Goal: Task Accomplishment & Management: Complete application form

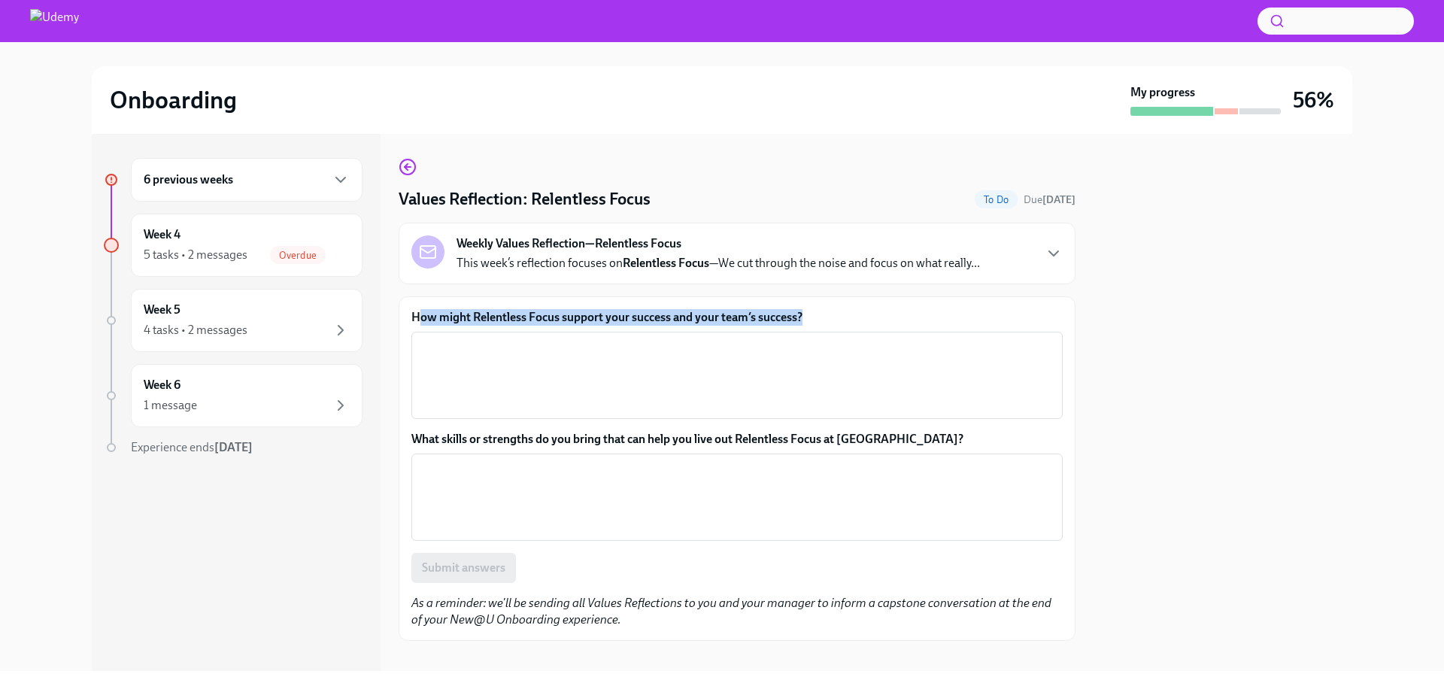
drag, startPoint x: 820, startPoint y: 319, endPoint x: 419, endPoint y: 313, distance: 401.0
click at [419, 313] on label "How might Relentless Focus support your success and your team’s success?" at bounding box center [736, 317] width 651 height 17
copy label "ow might Relentless Focus support your success and your team’s success?"
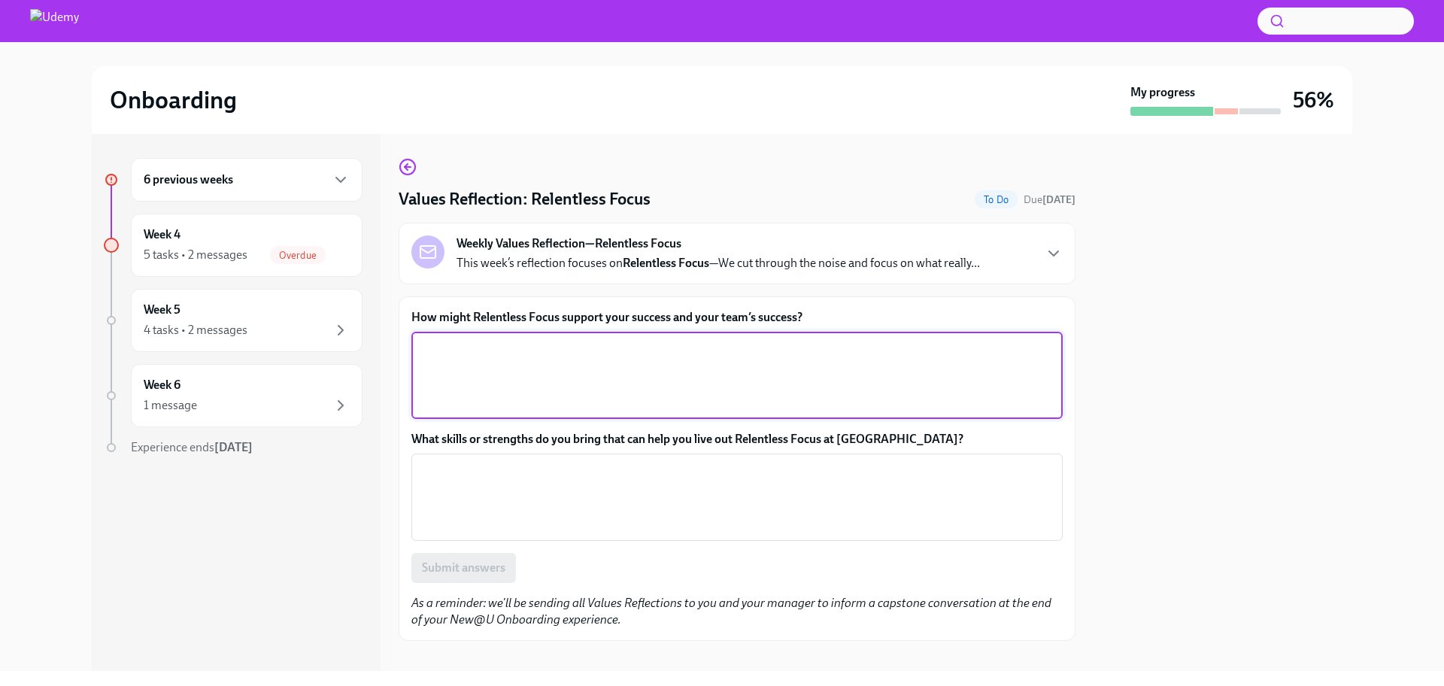
click at [470, 381] on textarea "How might Relentless Focus support your success and your team’s success?" at bounding box center [736, 375] width 633 height 72
paste textarea "Relentless Focus can drive my success and my team’s success by ensuring we stay…"
type textarea "Relentless Focus can drive my success and my team’s success by ensuring we stay…"
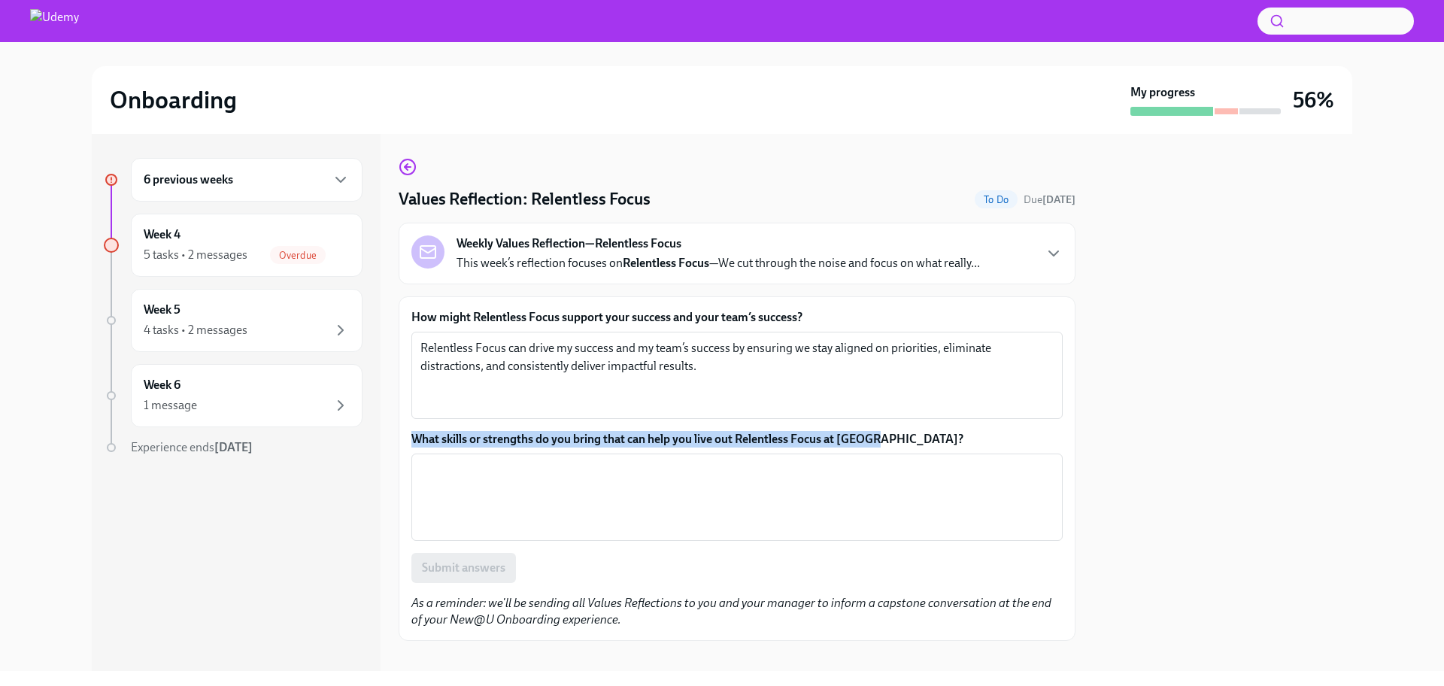
drag, startPoint x: 906, startPoint y: 435, endPoint x: 408, endPoint y: 440, distance: 498.7
click at [408, 440] on div "How might Relentless Focus support your success and your team’s success? Relent…" at bounding box center [737, 468] width 677 height 345
copy label "What skills or strengths do you bring that can help you live out Relentless Foc…"
click at [567, 475] on textarea "What skills or strengths do you bring that can help you live out Relentless Foc…" at bounding box center [736, 497] width 633 height 72
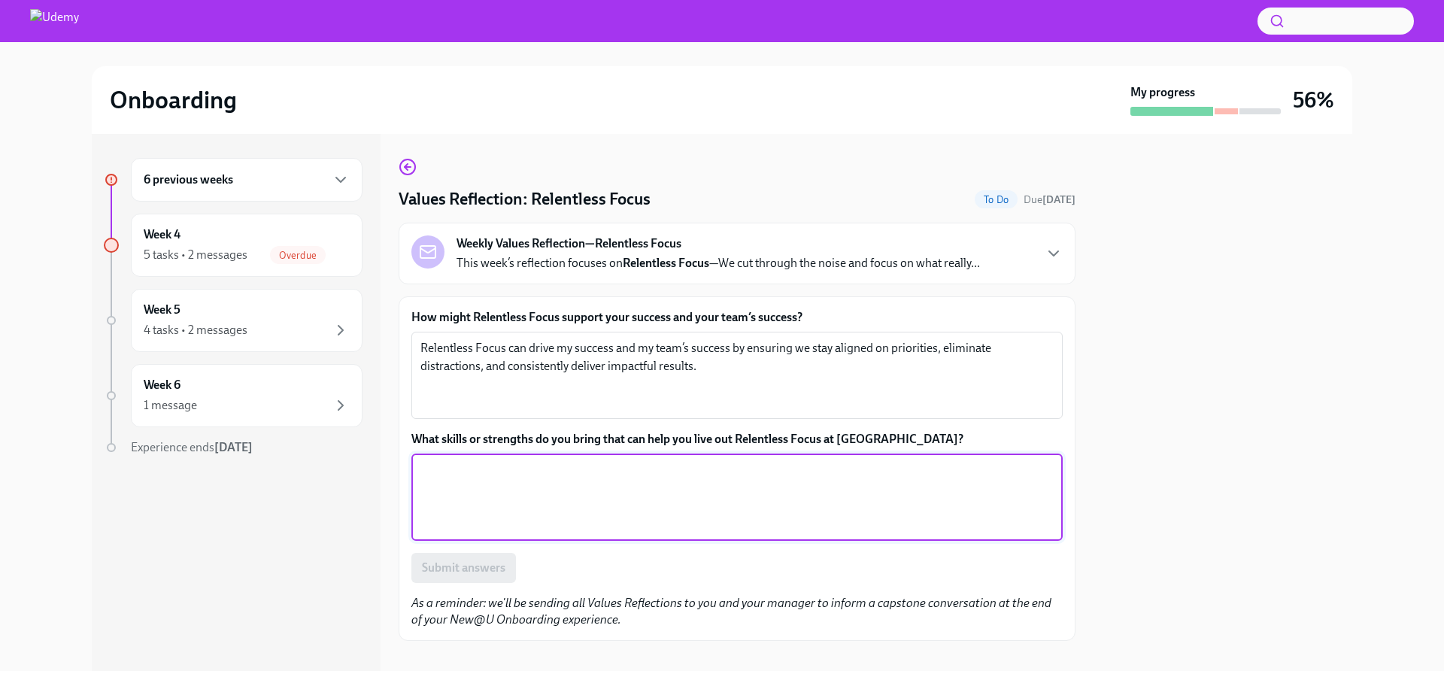
paste textarea "I bring strong prioritization, clear communication, and disciplined execution s…"
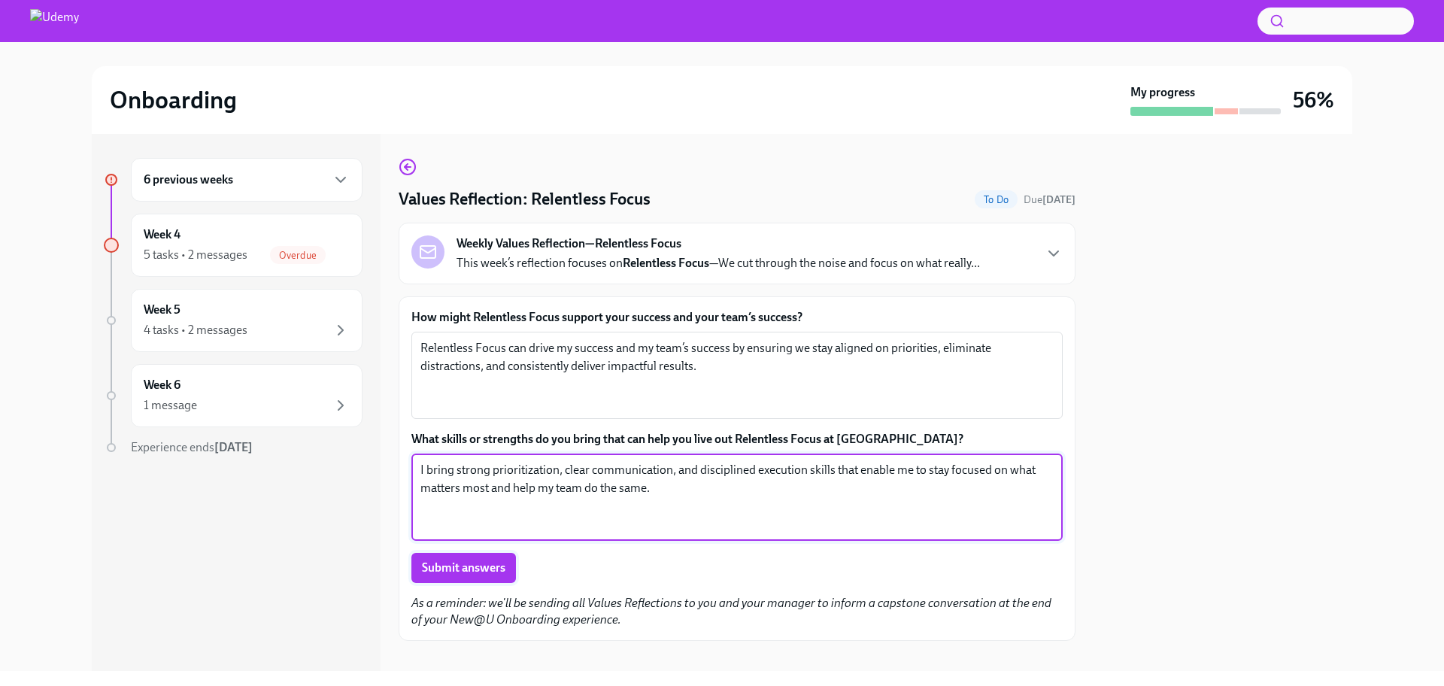
type textarea "I bring strong prioritization, clear communication, and disciplined execution s…"
click at [494, 572] on span "Submit answers" at bounding box center [463, 567] width 83 height 15
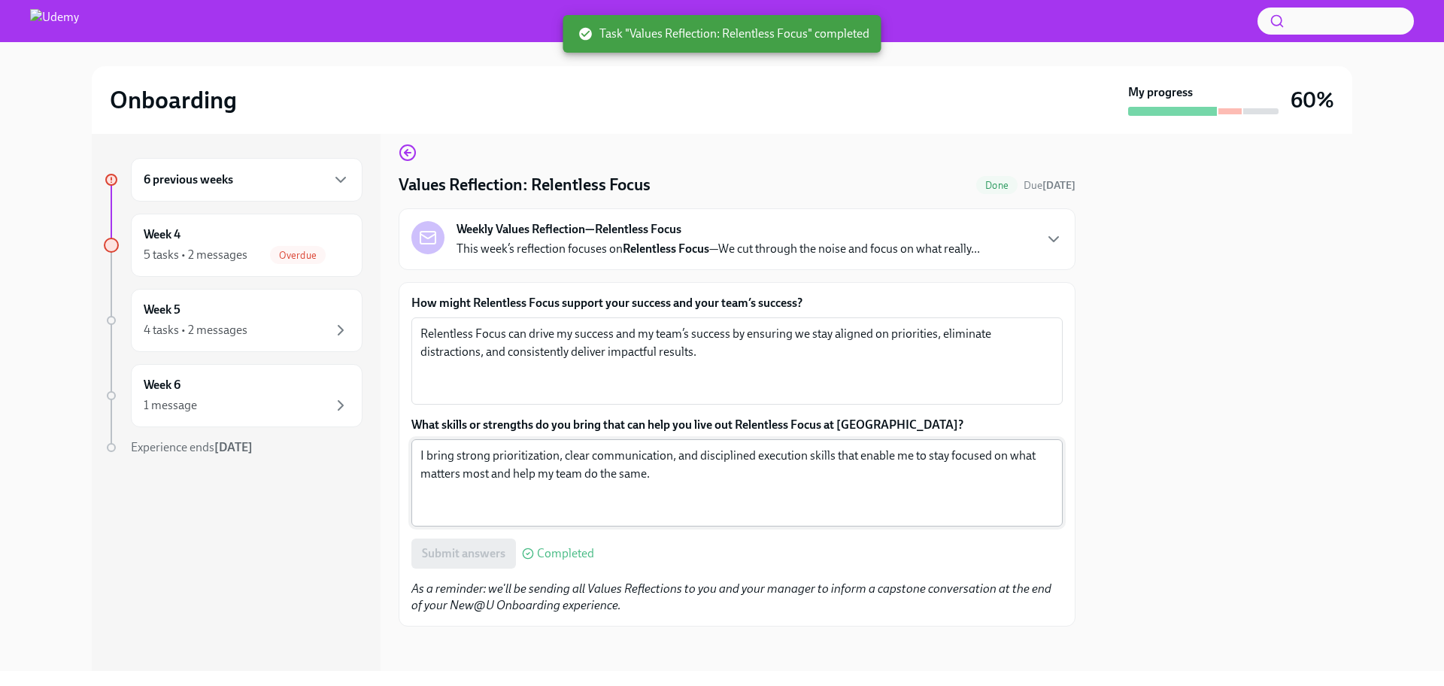
scroll to position [18, 0]
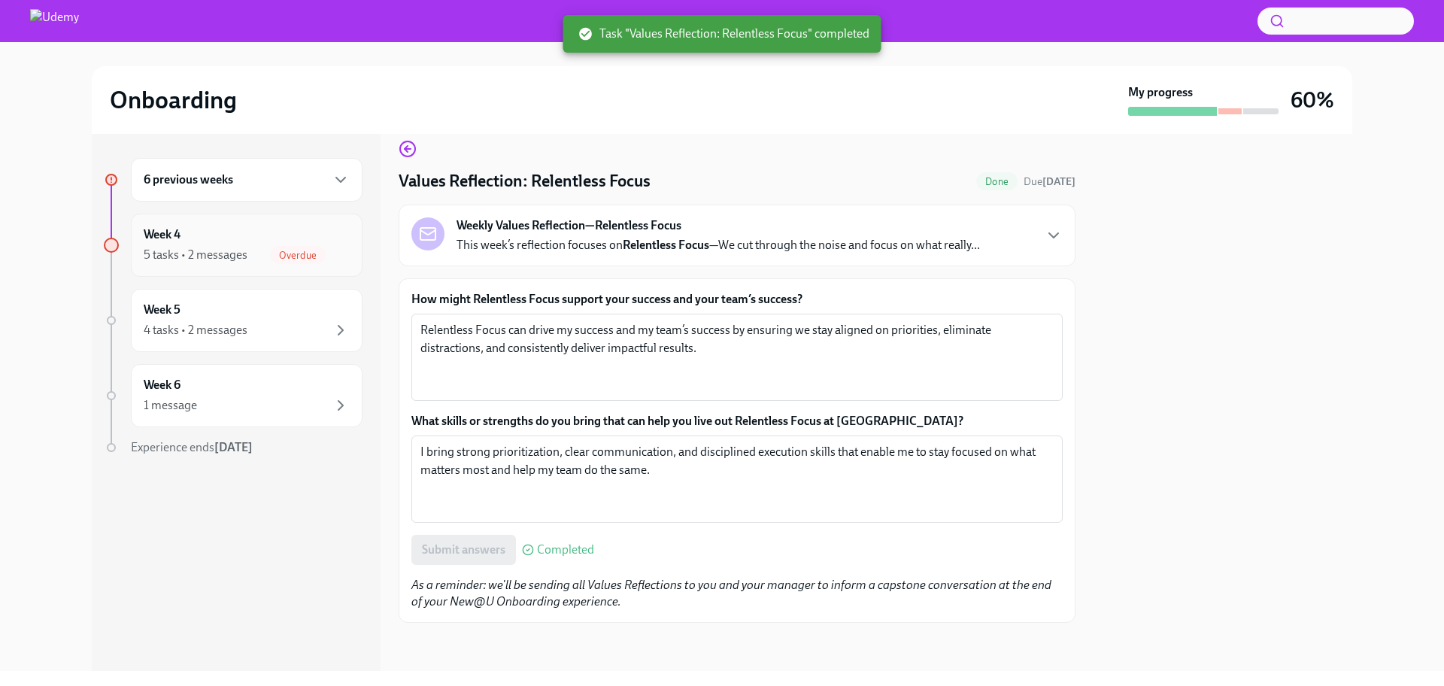
click at [193, 244] on div "Week 4 5 tasks • 2 messages Overdue" at bounding box center [247, 245] width 206 height 38
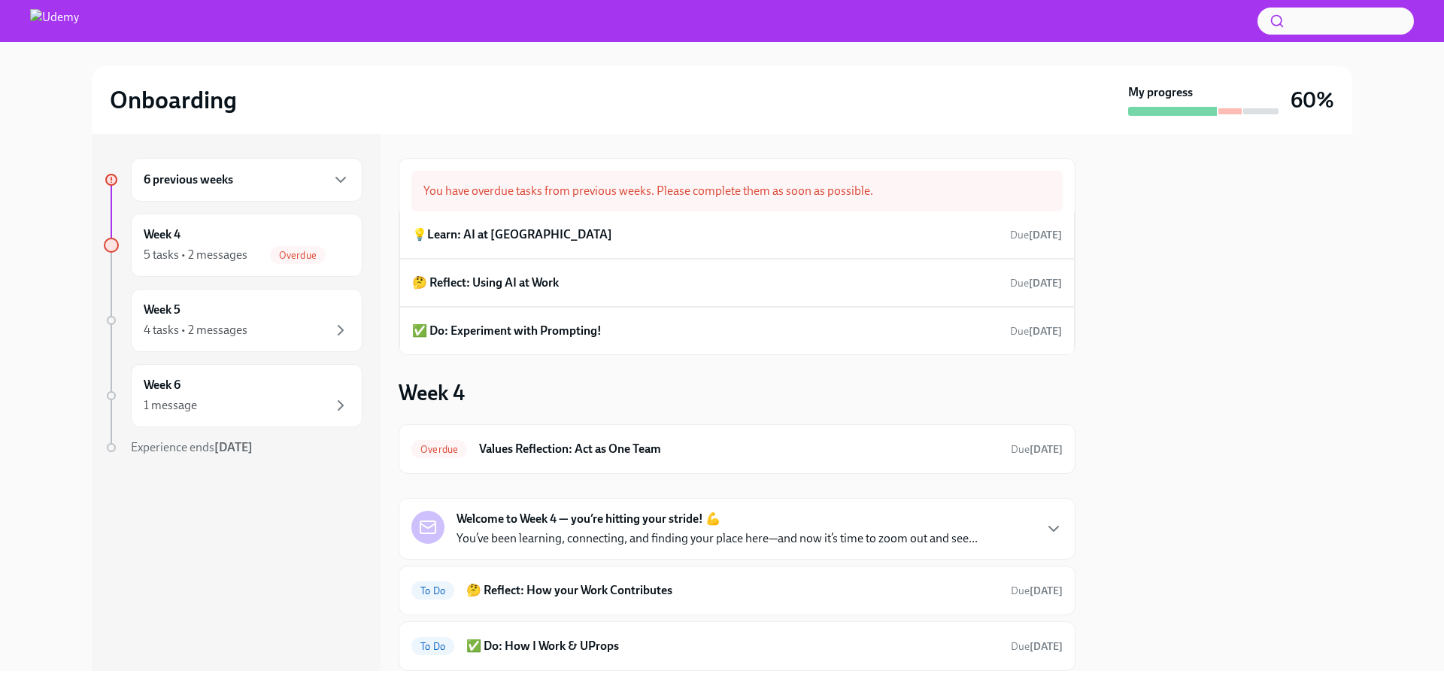
click at [257, 182] on div "6 previous weeks" at bounding box center [247, 180] width 206 height 18
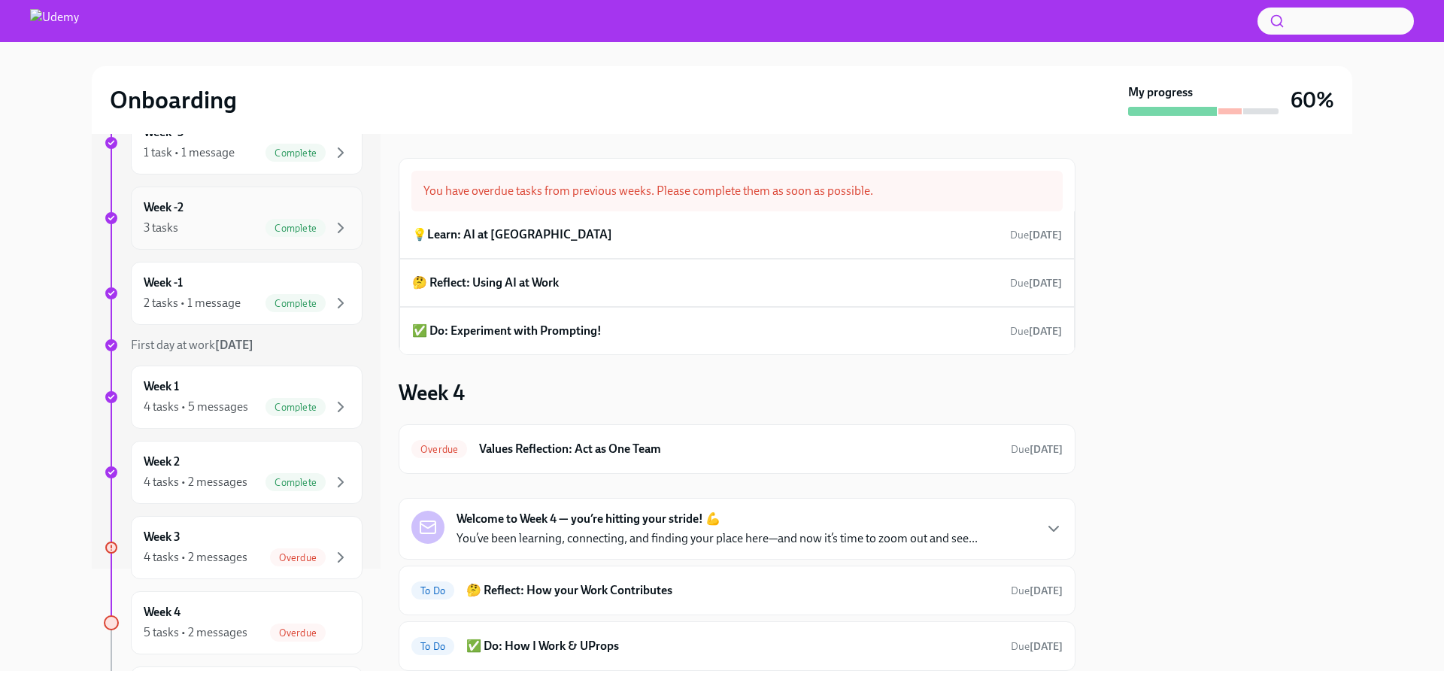
scroll to position [288, 0]
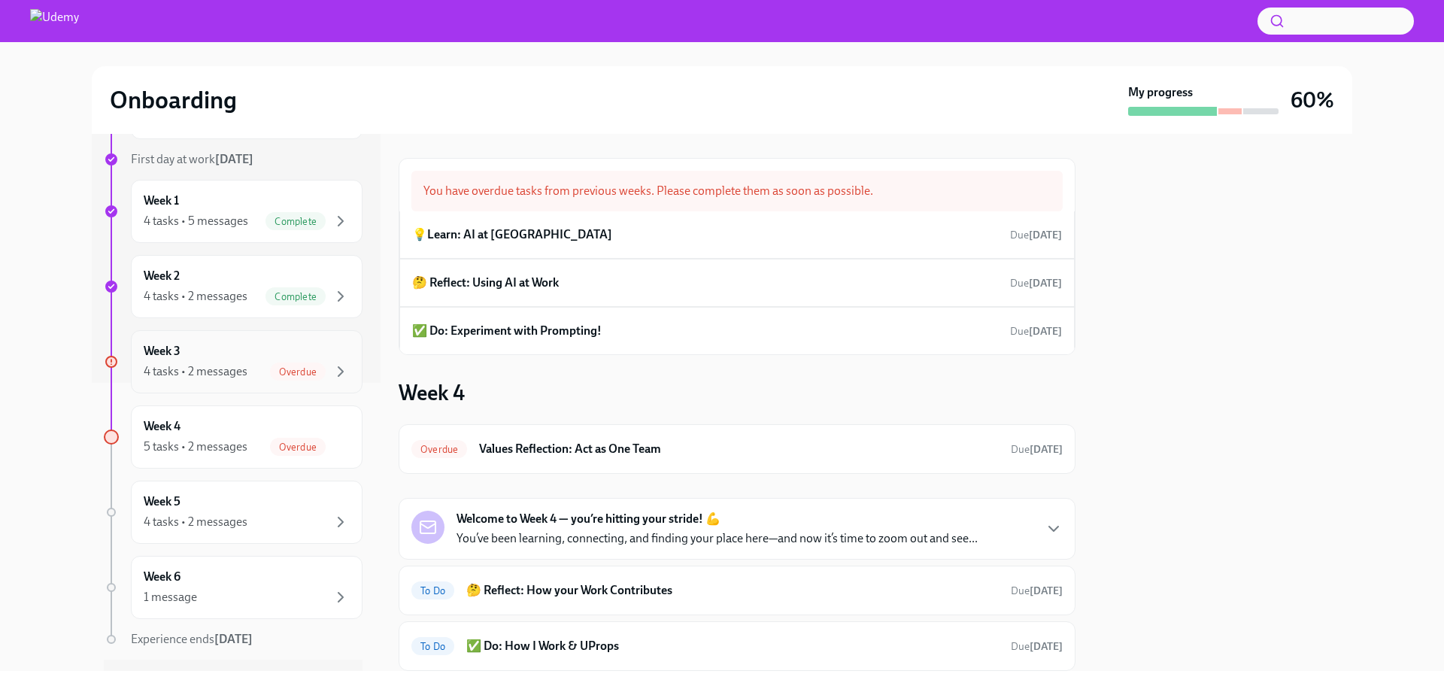
click at [245, 360] on div "Week 3 4 tasks • 2 messages Overdue" at bounding box center [247, 362] width 206 height 38
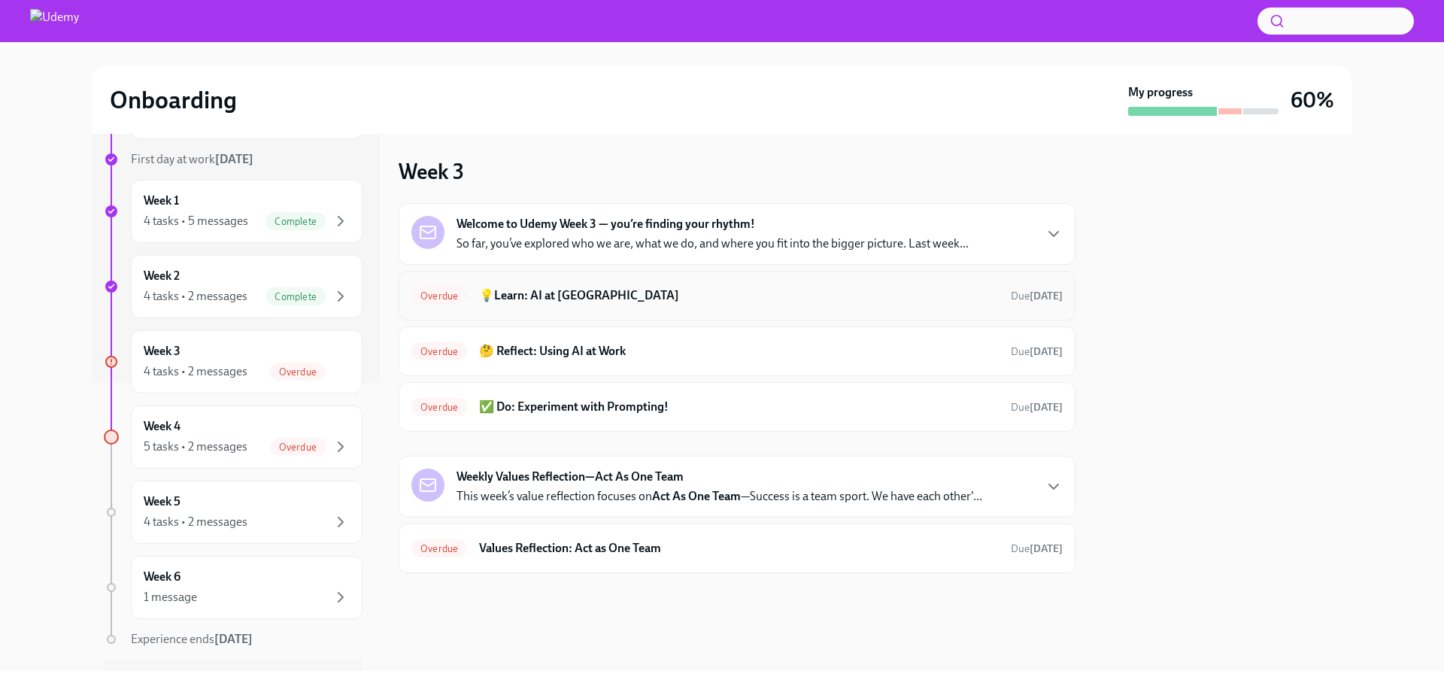
click at [807, 286] on div "Overdue 💡Learn: AI at Udemy Due [DATE]" at bounding box center [736, 296] width 651 height 24
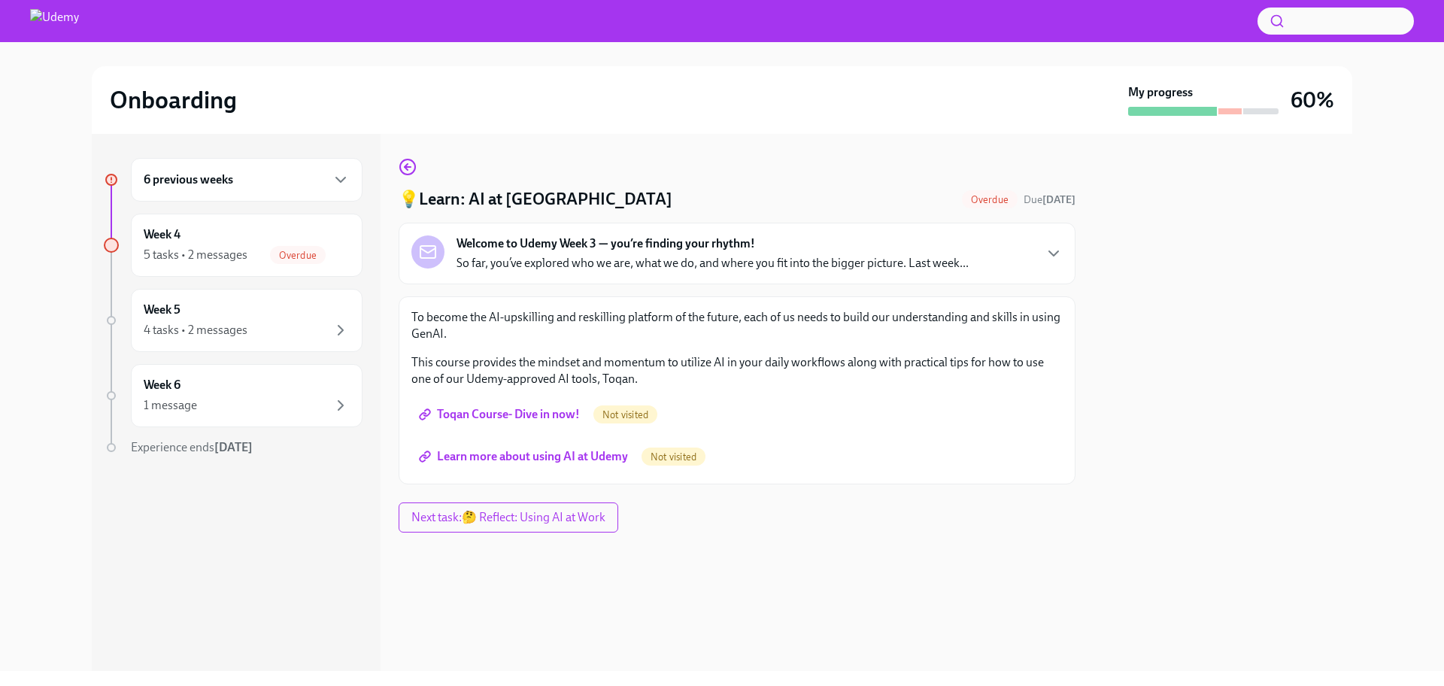
click at [542, 417] on span "Toqan Course- Dive in now!" at bounding box center [501, 414] width 158 height 15
click at [530, 455] on span "Learn more about using AI at Udemy" at bounding box center [525, 456] width 206 height 15
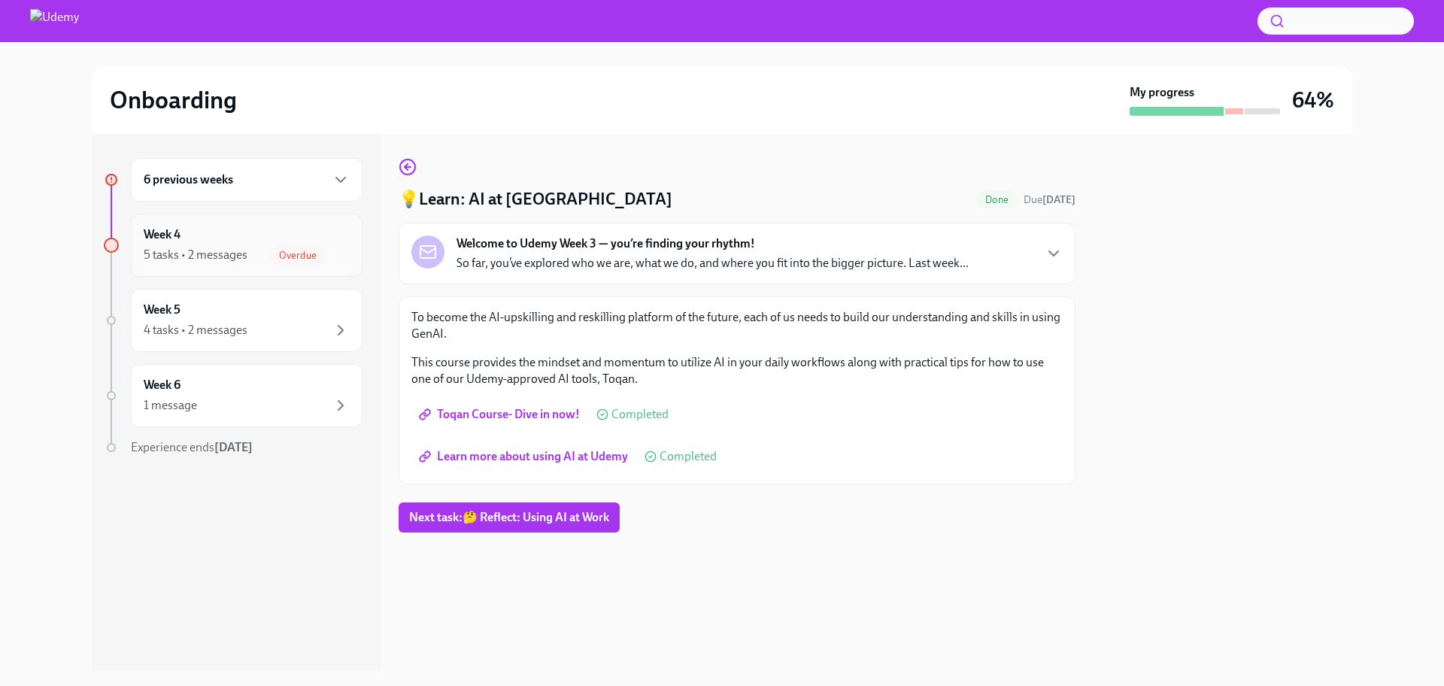
click at [214, 250] on div "5 tasks • 2 messages" at bounding box center [196, 255] width 104 height 17
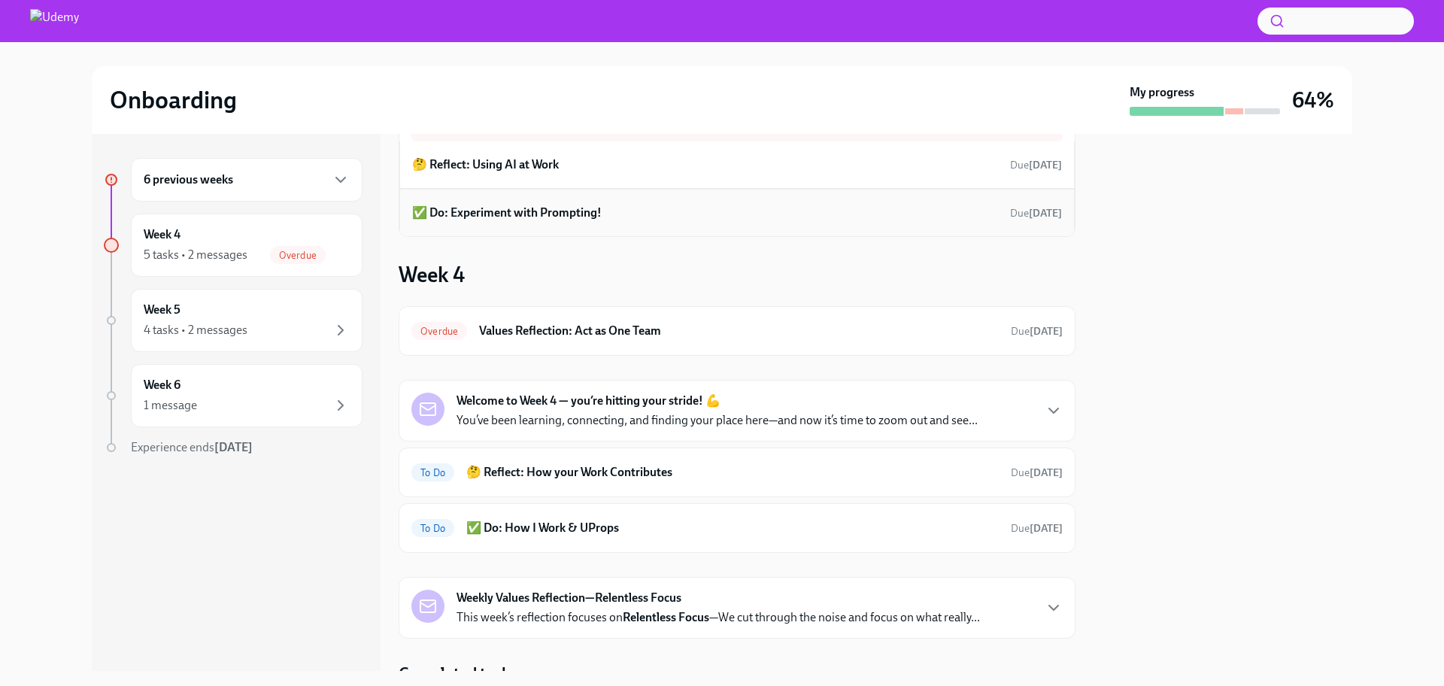
scroll to position [92, 0]
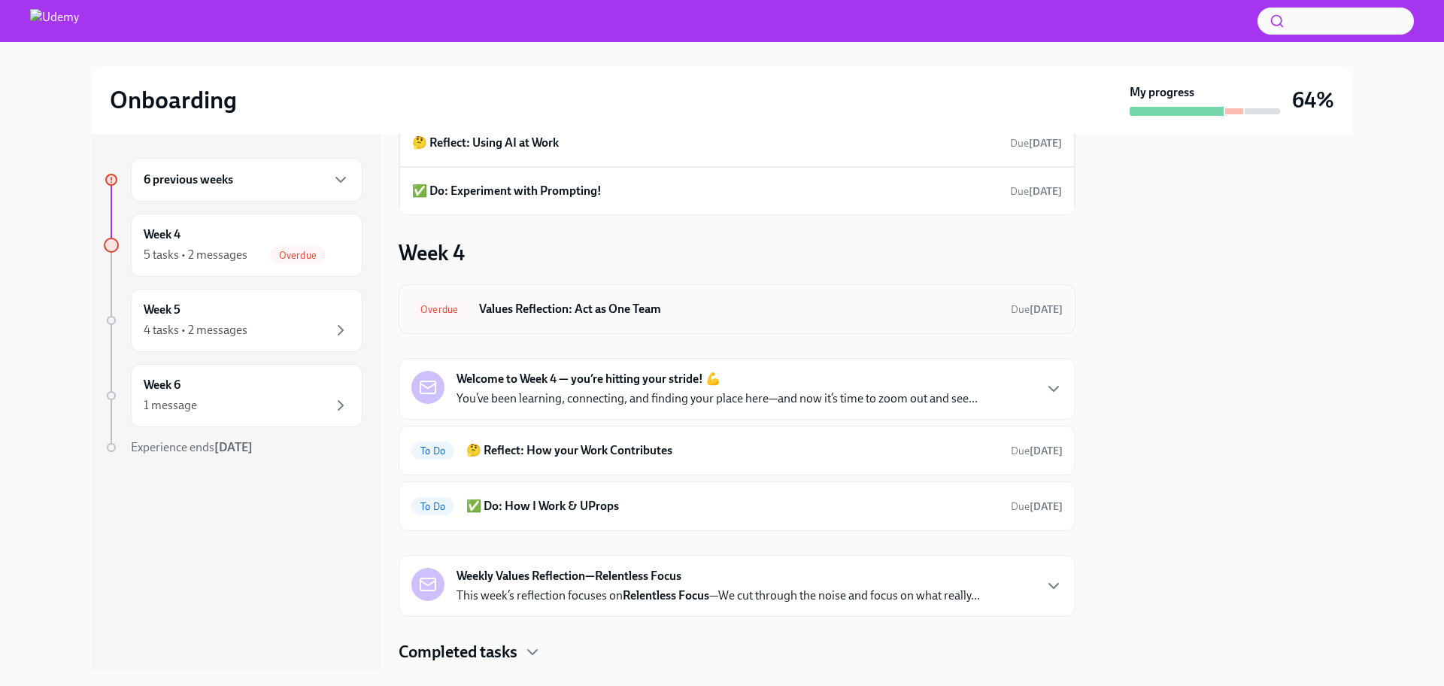
click at [586, 316] on h6 "Values Reflection: Act as One Team" at bounding box center [739, 309] width 520 height 17
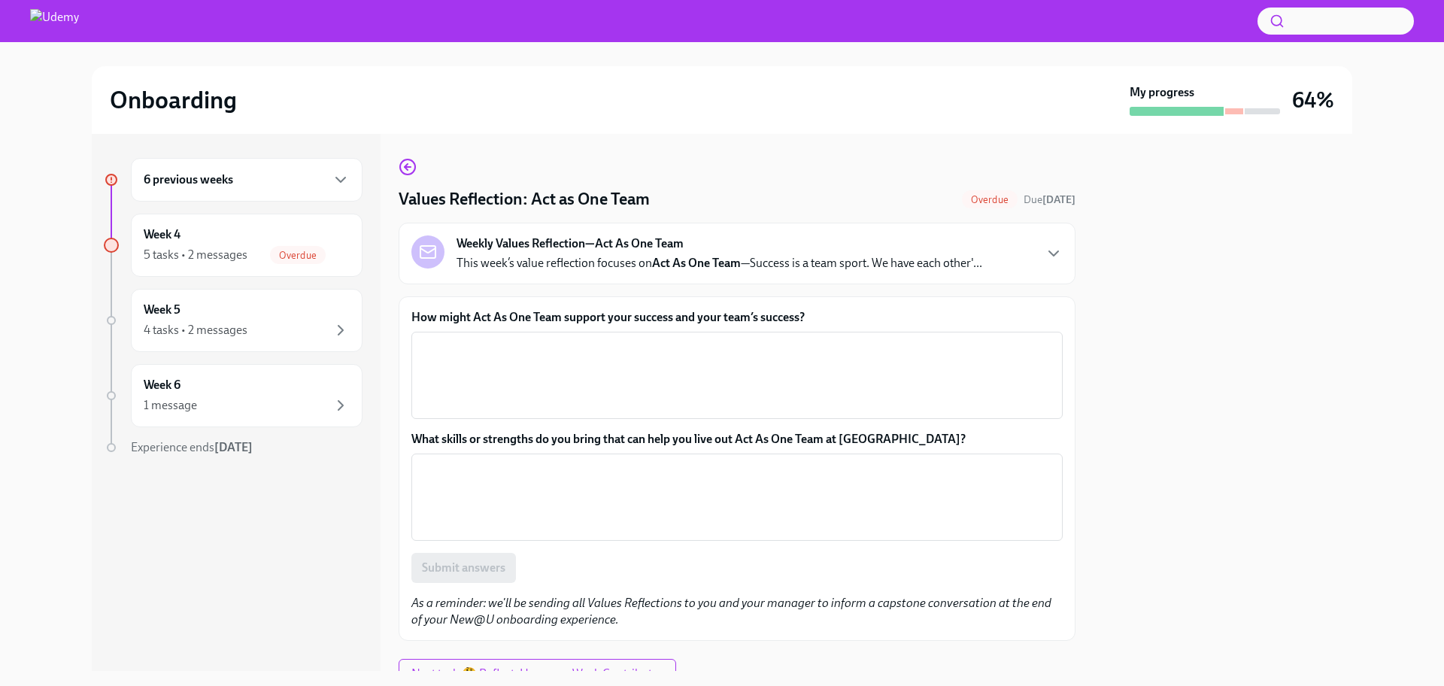
scroll to position [3, 0]
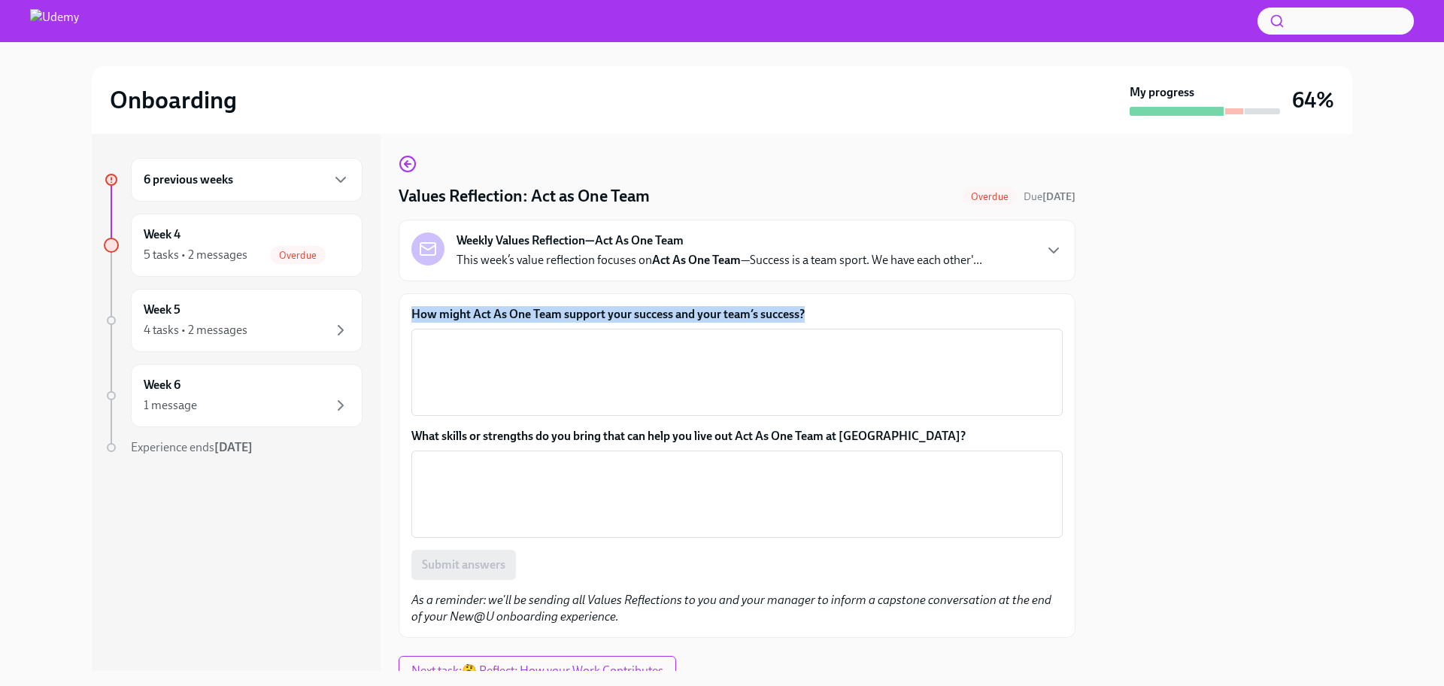
drag, startPoint x: 821, startPoint y: 311, endPoint x: 411, endPoint y: 308, distance: 410.0
click at [411, 308] on label "How might Act As One Team support your success and your team’s success?" at bounding box center [736, 314] width 651 height 17
copy label "How might Act As One Team support your success and your team’s success?"
click at [606, 378] on textarea "How might Act As One Team support your success and your team’s success?" at bounding box center [736, 372] width 633 height 72
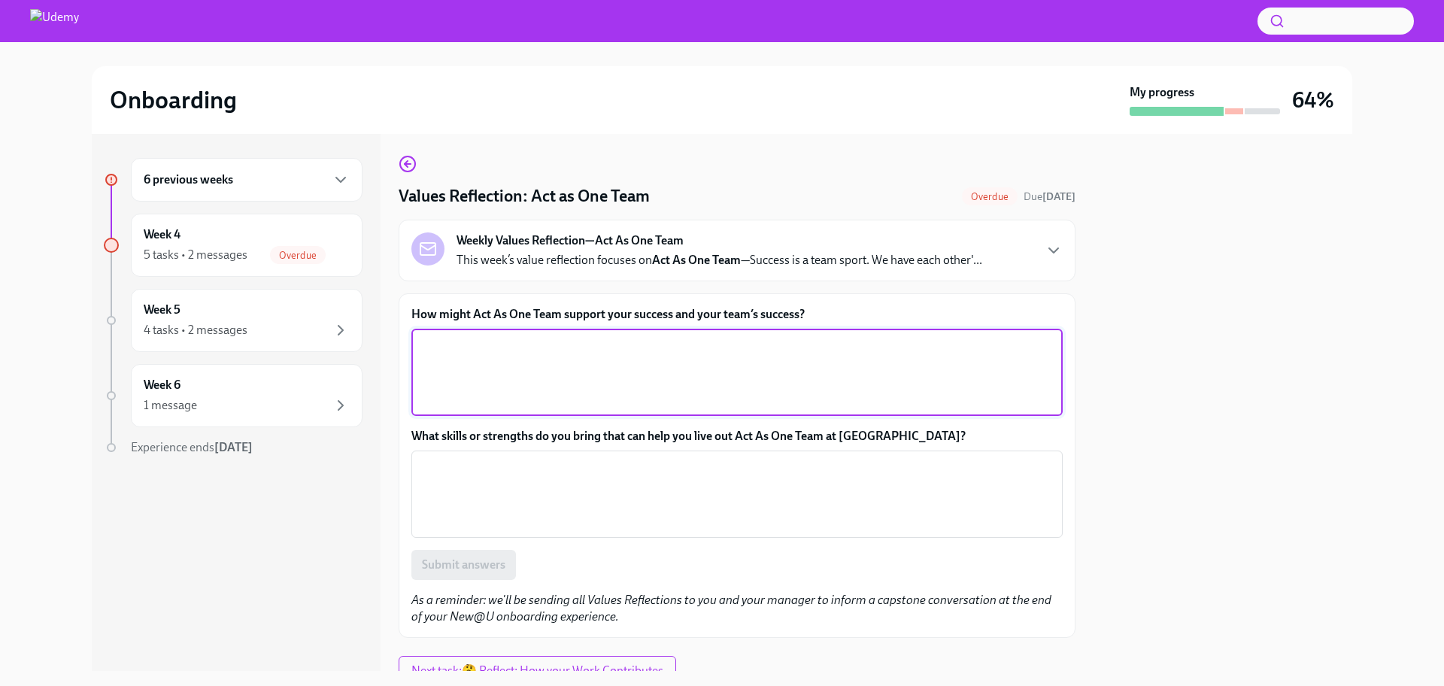
paste textarea "Acting as One Team supports my success and my team’s success by fostering colla…"
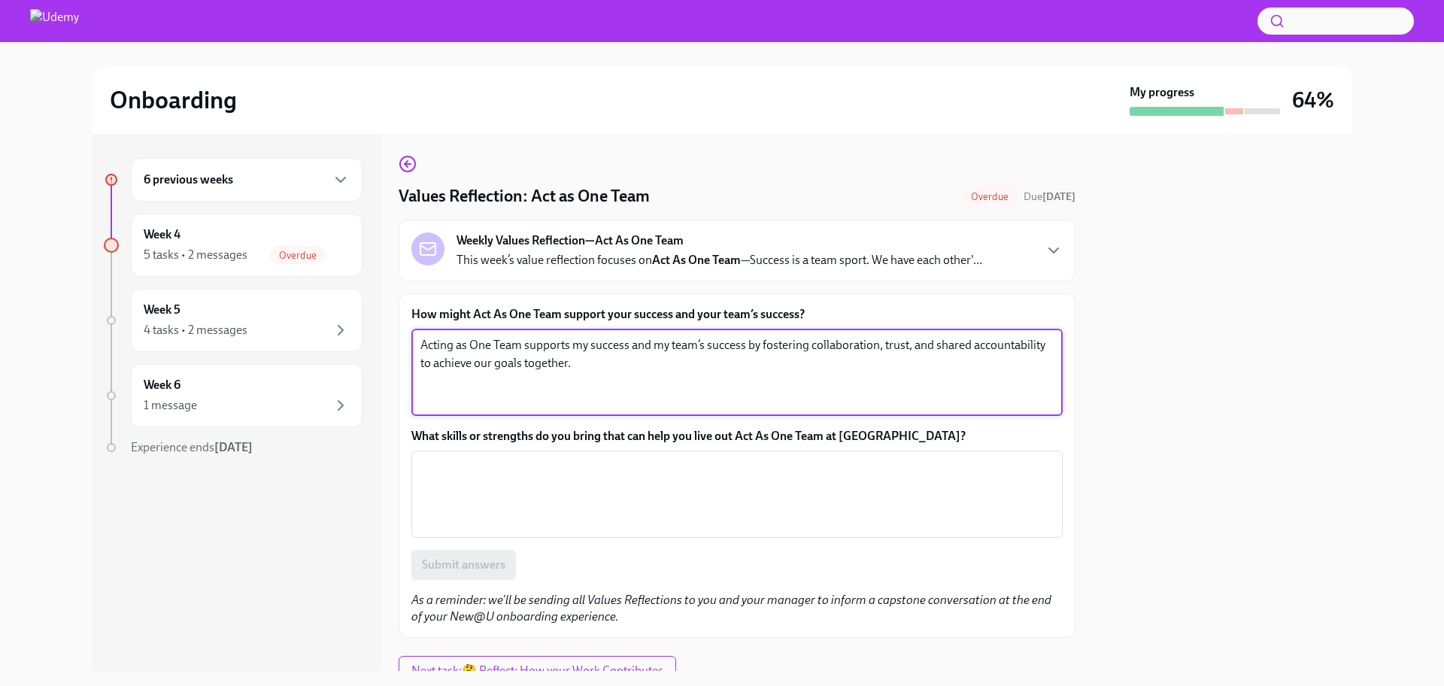
type textarea "Acting as One Team supports my success and my team’s success by fostering colla…"
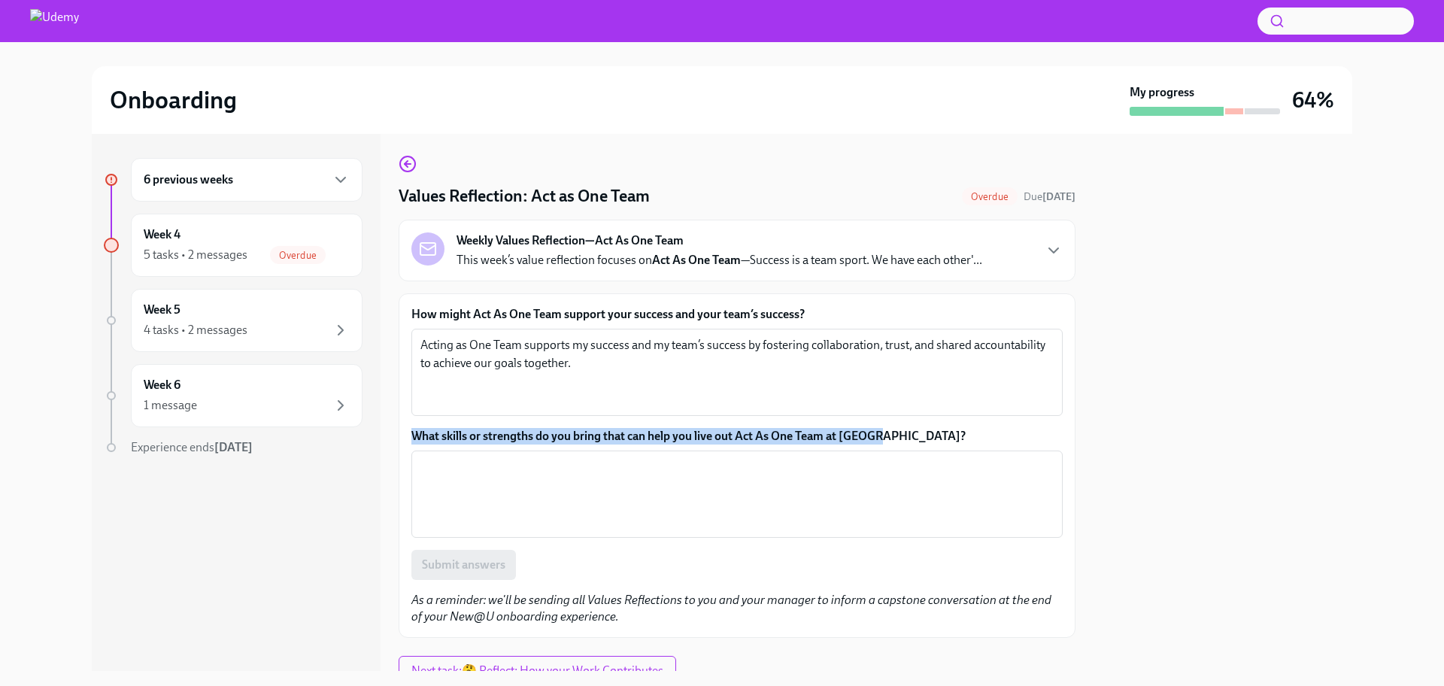
drag, startPoint x: 952, startPoint y: 435, endPoint x: 405, endPoint y: 436, distance: 546.9
click at [405, 436] on div "How might Act As One Team support your success and your team’s success? Acting …" at bounding box center [737, 465] width 677 height 345
copy label "What skills or strengths do you bring that can help you live out Act As One Tea…"
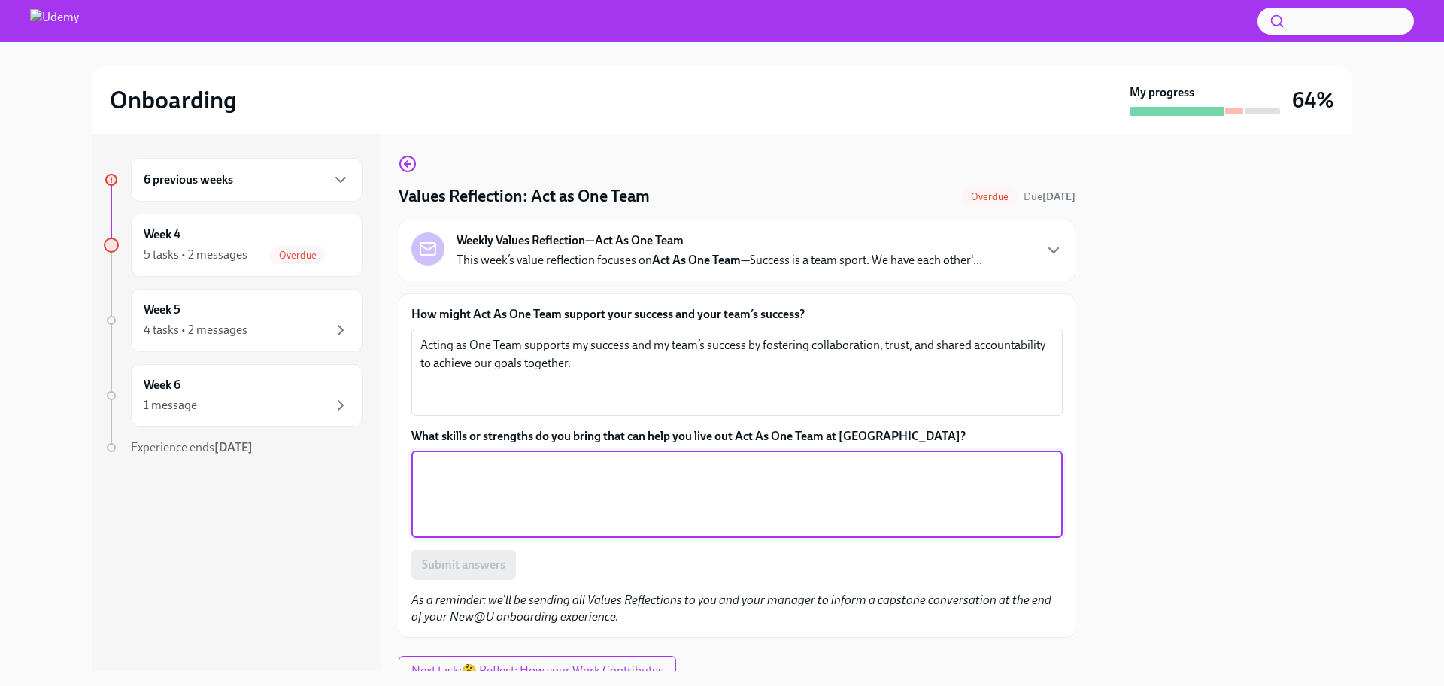
click at [578, 481] on textarea "What skills or strengths do you bring that can help you live out Act As One Tea…" at bounding box center [736, 494] width 633 height 72
paste textarea "I bring strong collaboration, empathy, and a solutions-oriented mindset that he…"
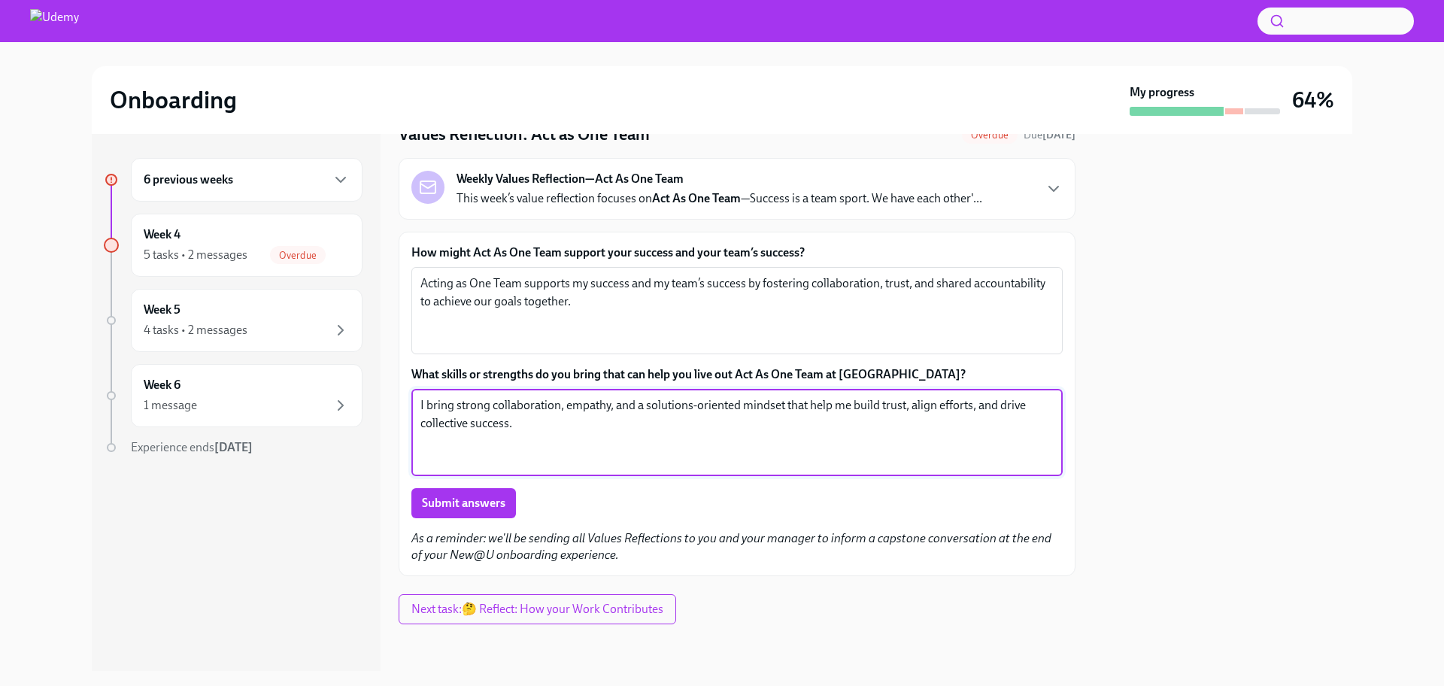
scroll to position [66, 0]
type textarea "I bring strong collaboration, empathy, and a solutions-oriented mindset that he…"
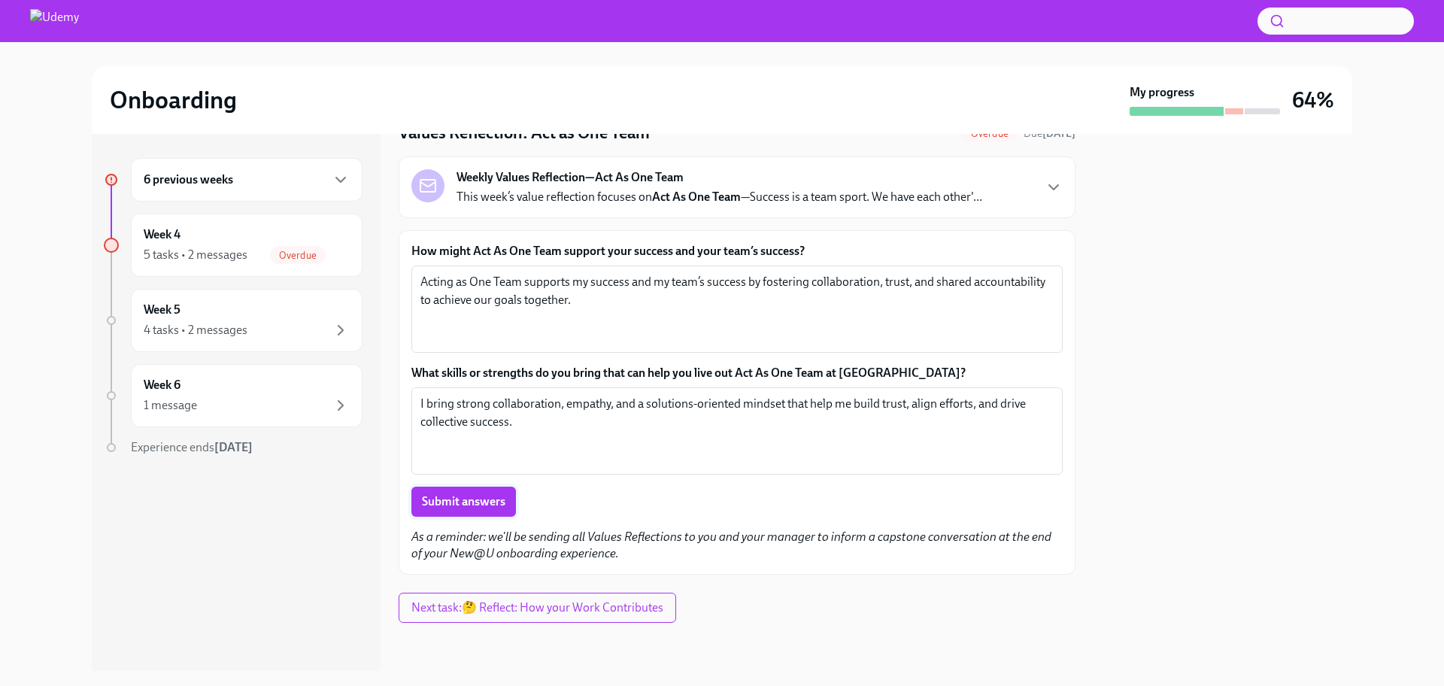
click at [475, 504] on span "Submit answers" at bounding box center [463, 501] width 83 height 15
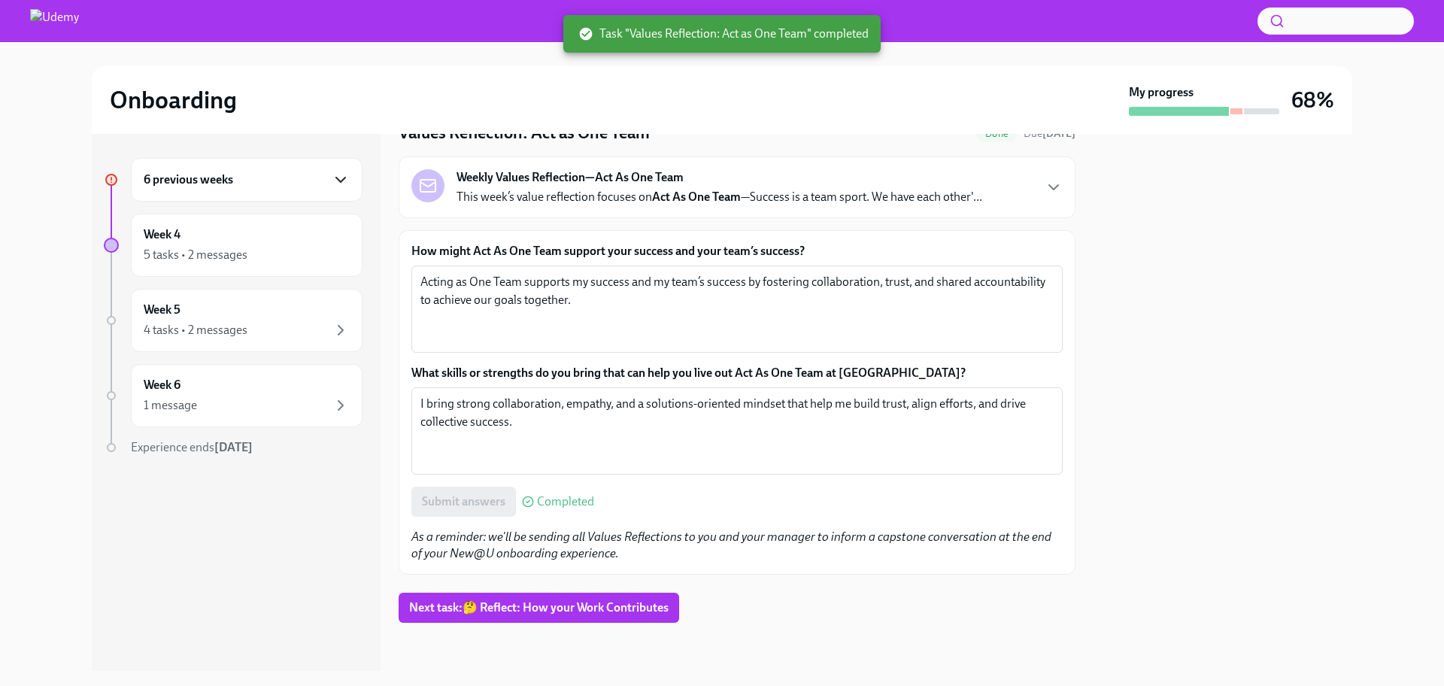
click at [341, 178] on icon "button" at bounding box center [341, 180] width 18 height 18
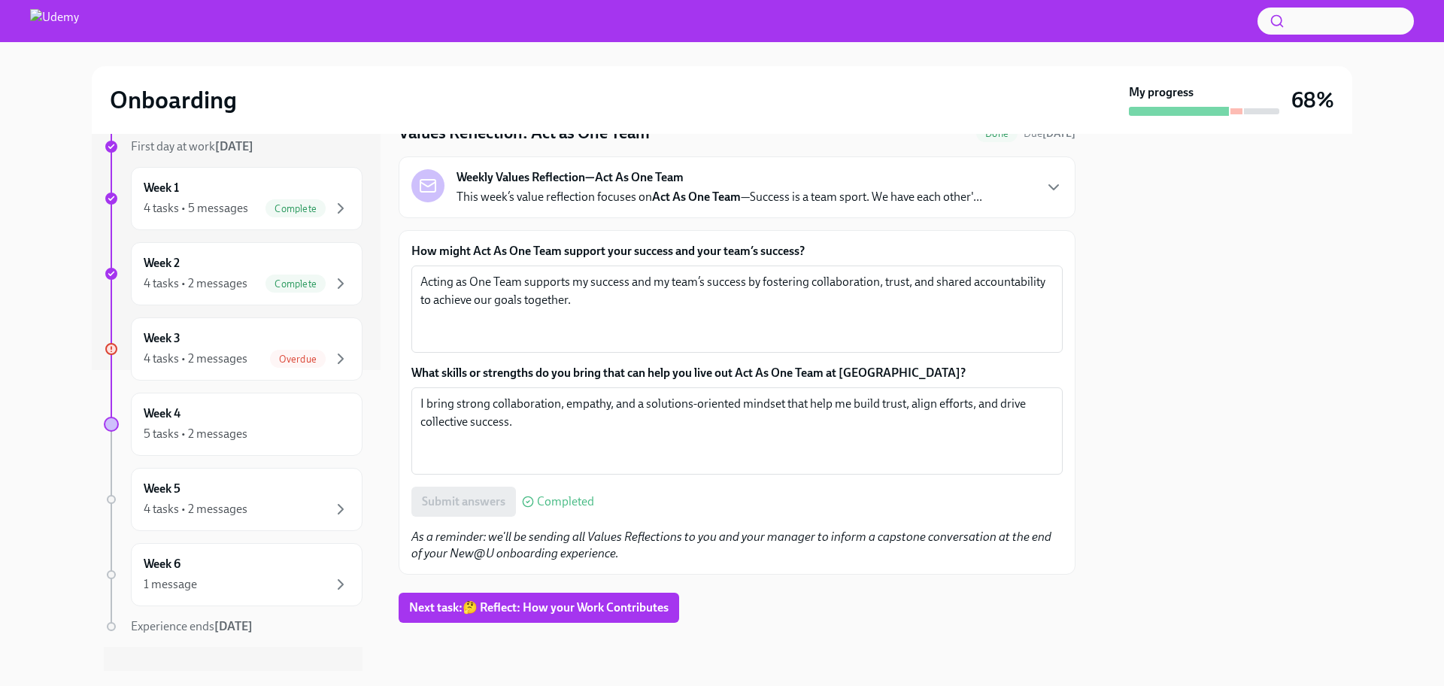
scroll to position [298, 0]
click at [271, 343] on div "Week 3 4 tasks • 2 messages Overdue" at bounding box center [247, 352] width 206 height 38
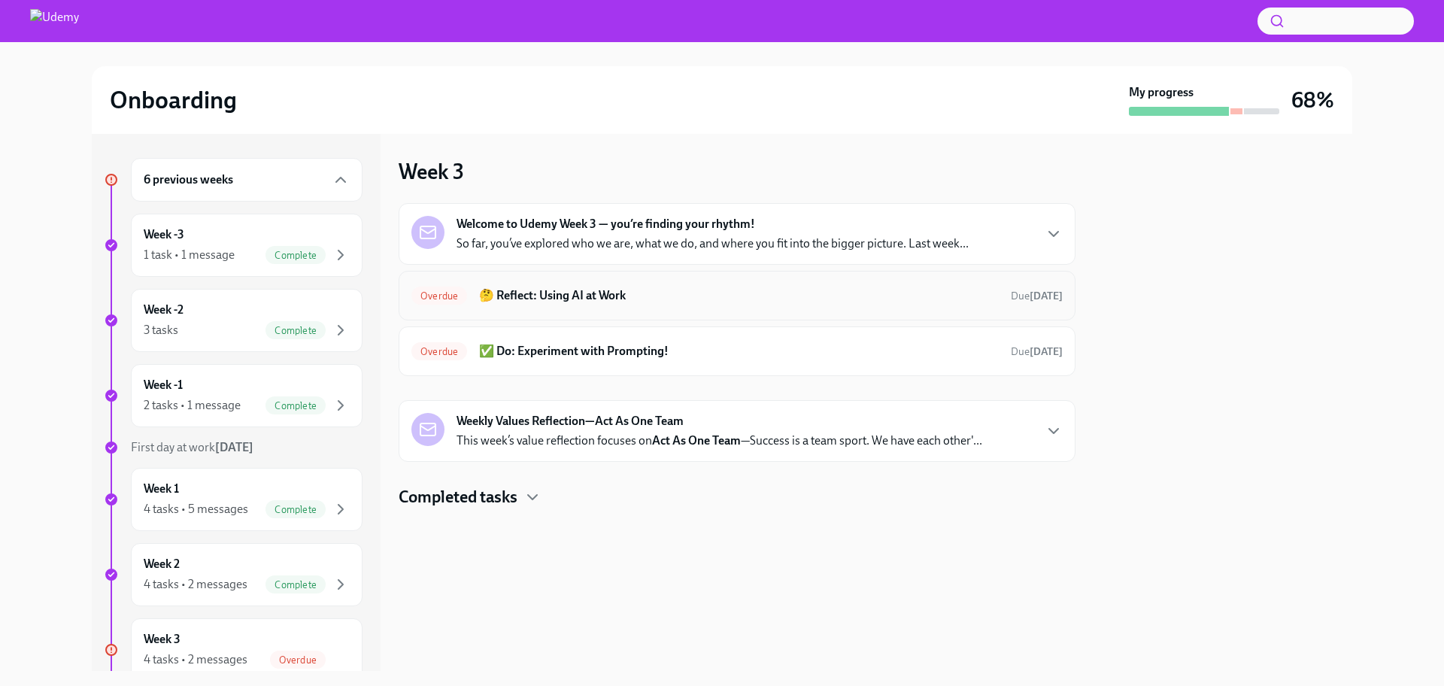
click at [593, 296] on h6 "🤔 Reflect: Using AI at Work" at bounding box center [739, 295] width 520 height 17
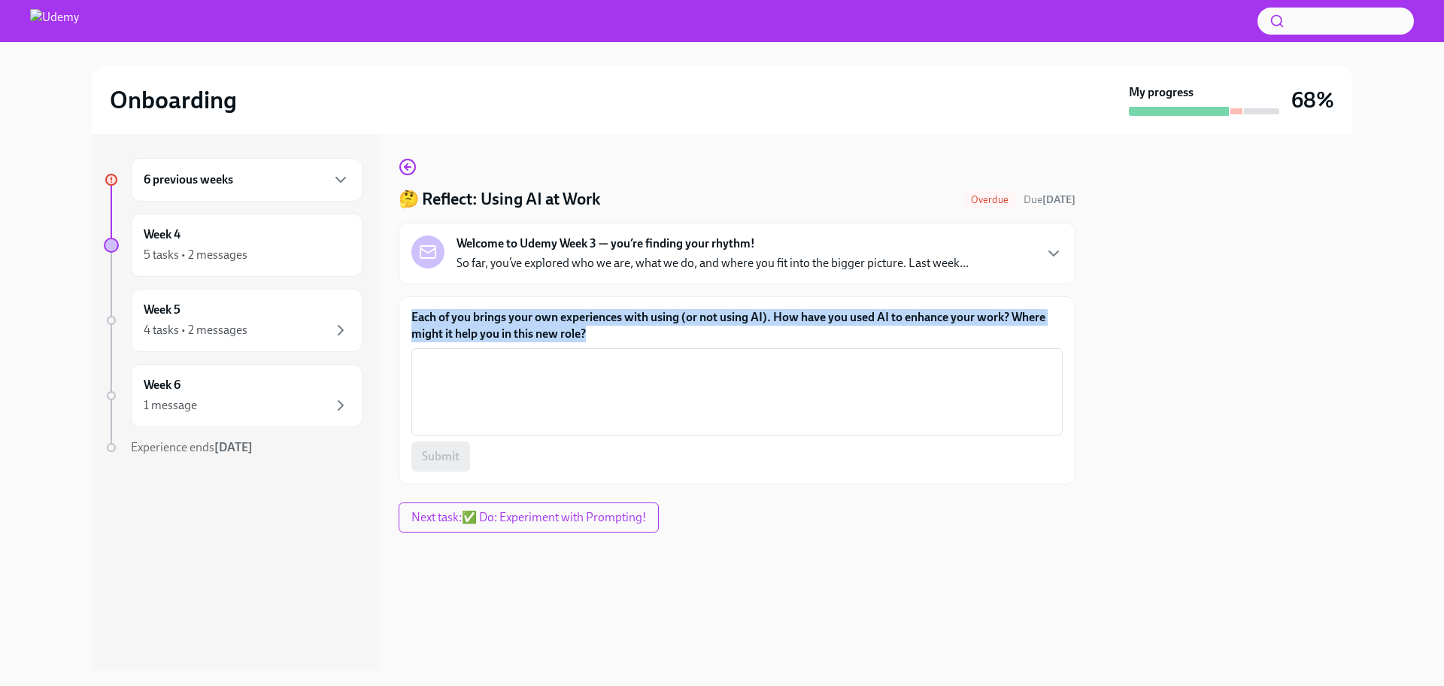
drag, startPoint x: 607, startPoint y: 338, endPoint x: 409, endPoint y: 316, distance: 199.1
click at [409, 316] on div "Each of you brings your own experiences with using (or not using AI). How have …" at bounding box center [737, 390] width 677 height 188
copy label "Each of you brings your own experiences with using (or not using AI). How have …"
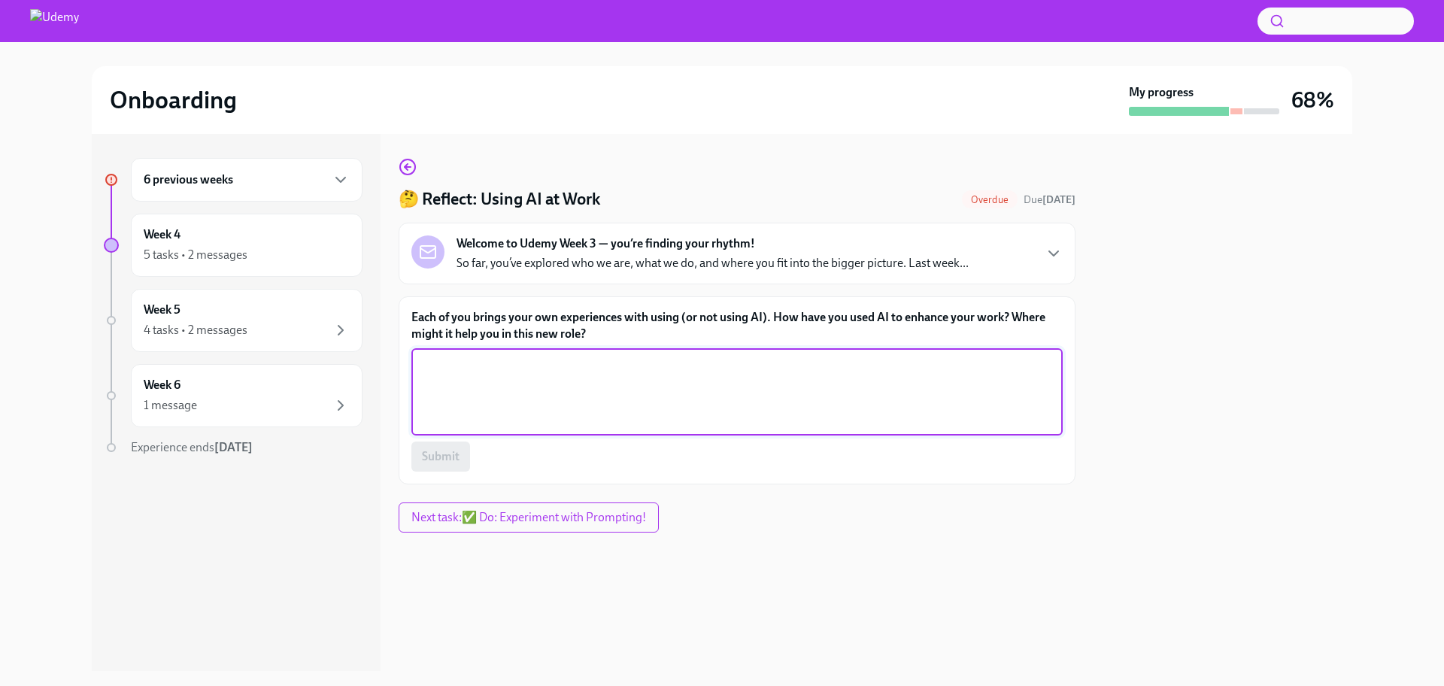
click at [507, 373] on textarea "Each of you brings your own experiences with using (or not using AI). How have …" at bounding box center [736, 392] width 633 height 72
paste textarea "I have used AI to streamline research, improve communication, and generate insi…"
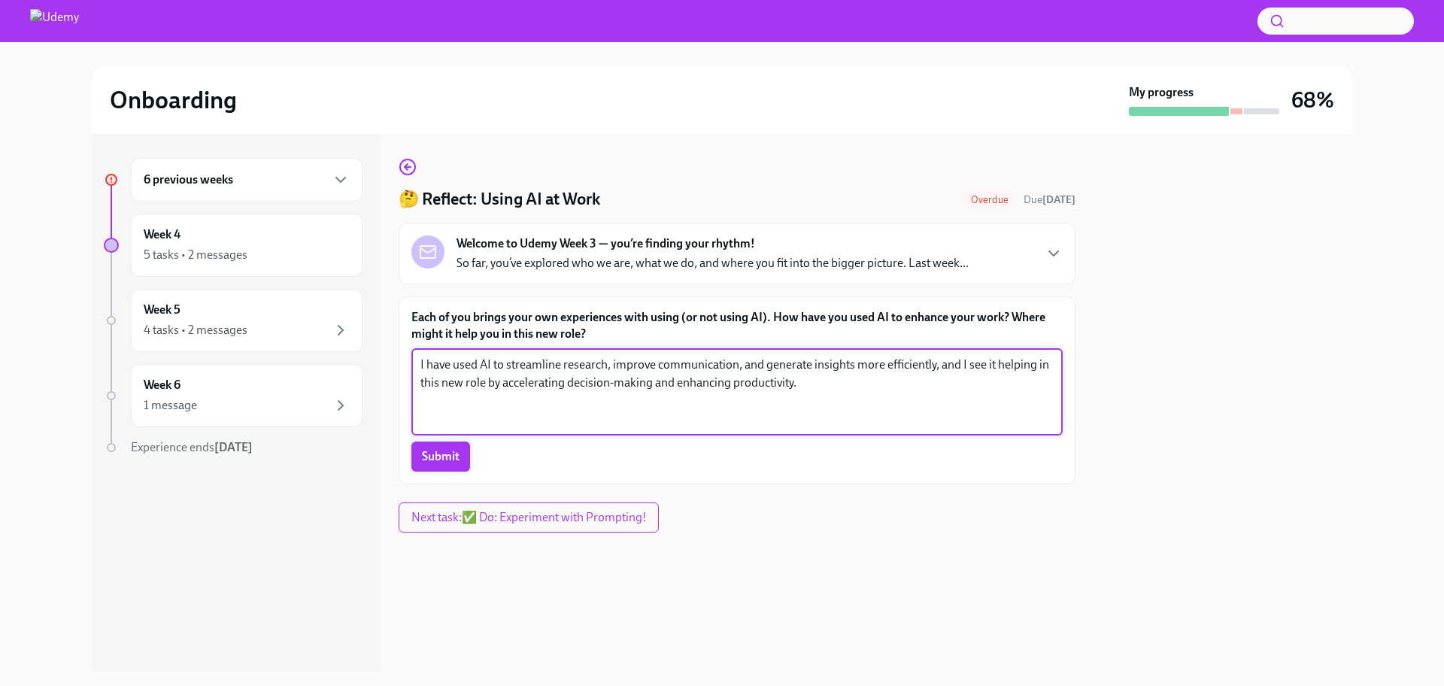
type textarea "I have used AI to streamline research, improve communication, and generate insi…"
click at [426, 452] on span "Submit" at bounding box center [441, 456] width 38 height 15
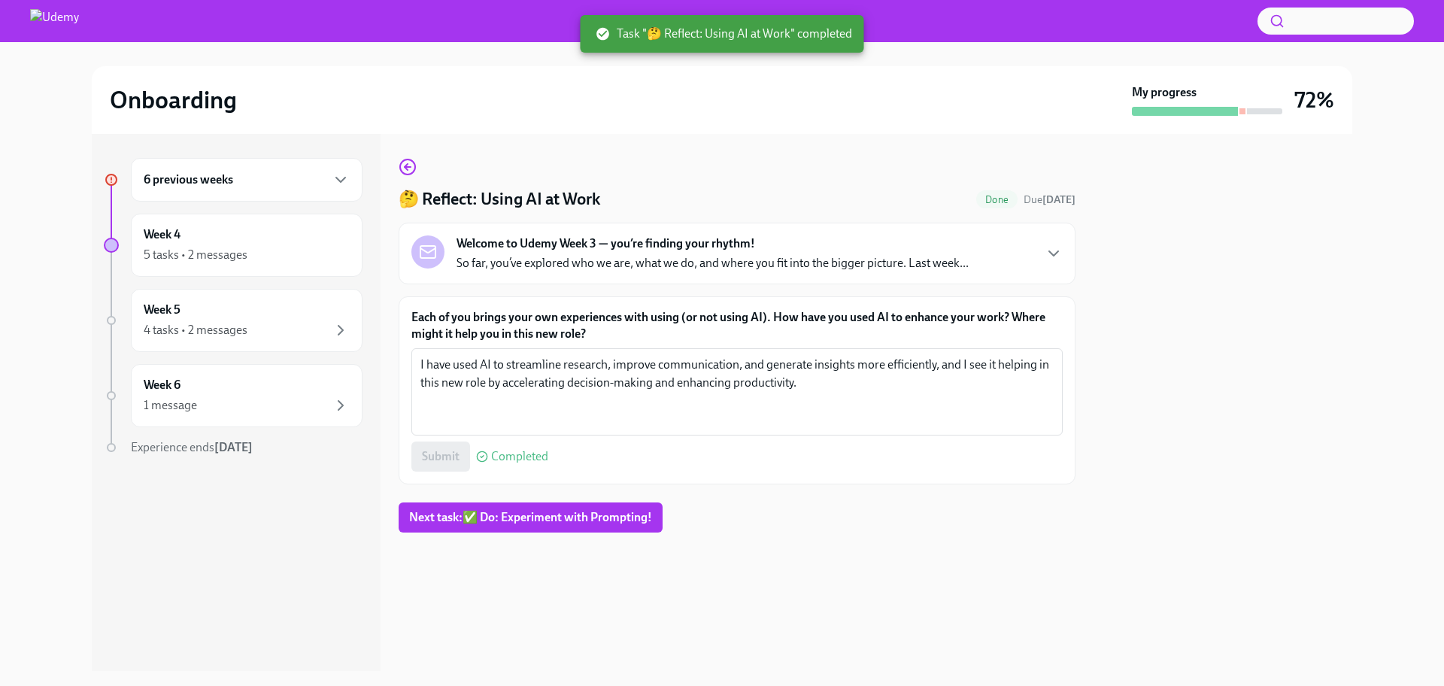
click at [253, 174] on div "6 previous weeks" at bounding box center [247, 180] width 206 height 18
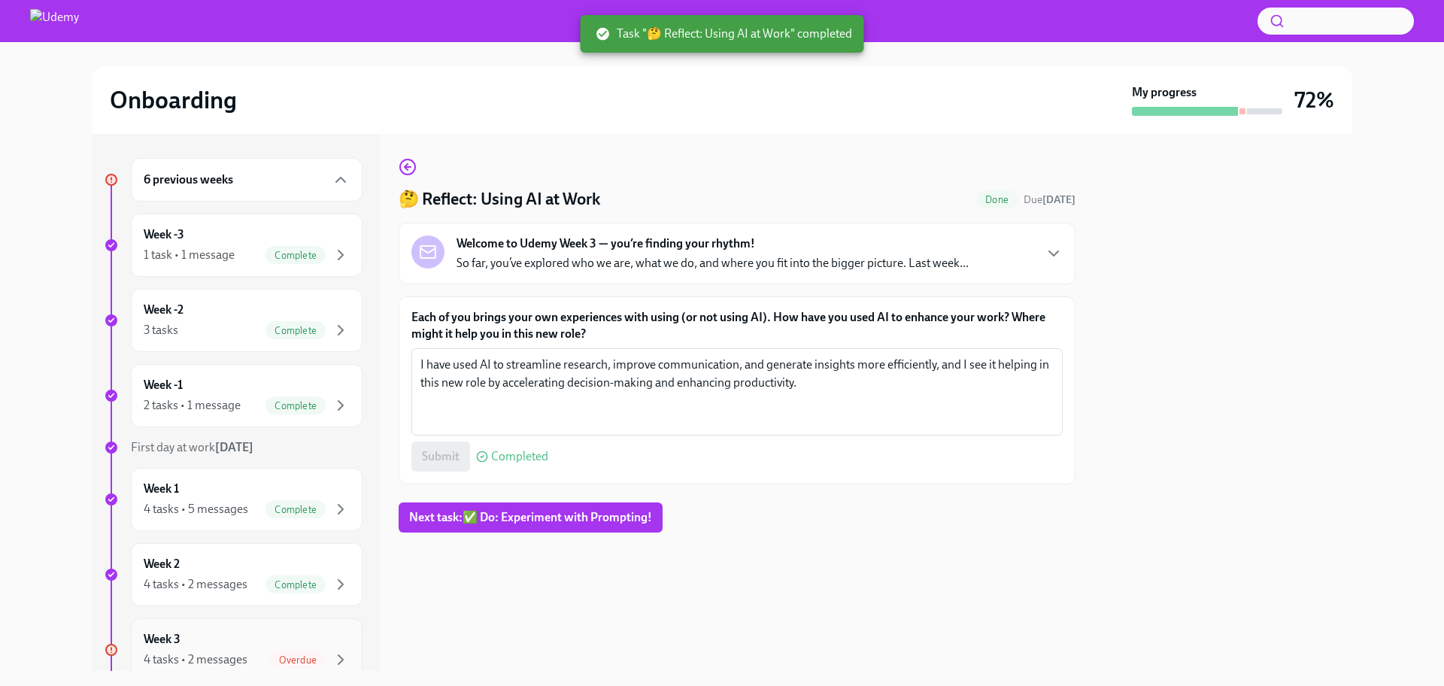
click at [232, 643] on div "Week 3 4 tasks • 2 messages Overdue" at bounding box center [247, 650] width 206 height 38
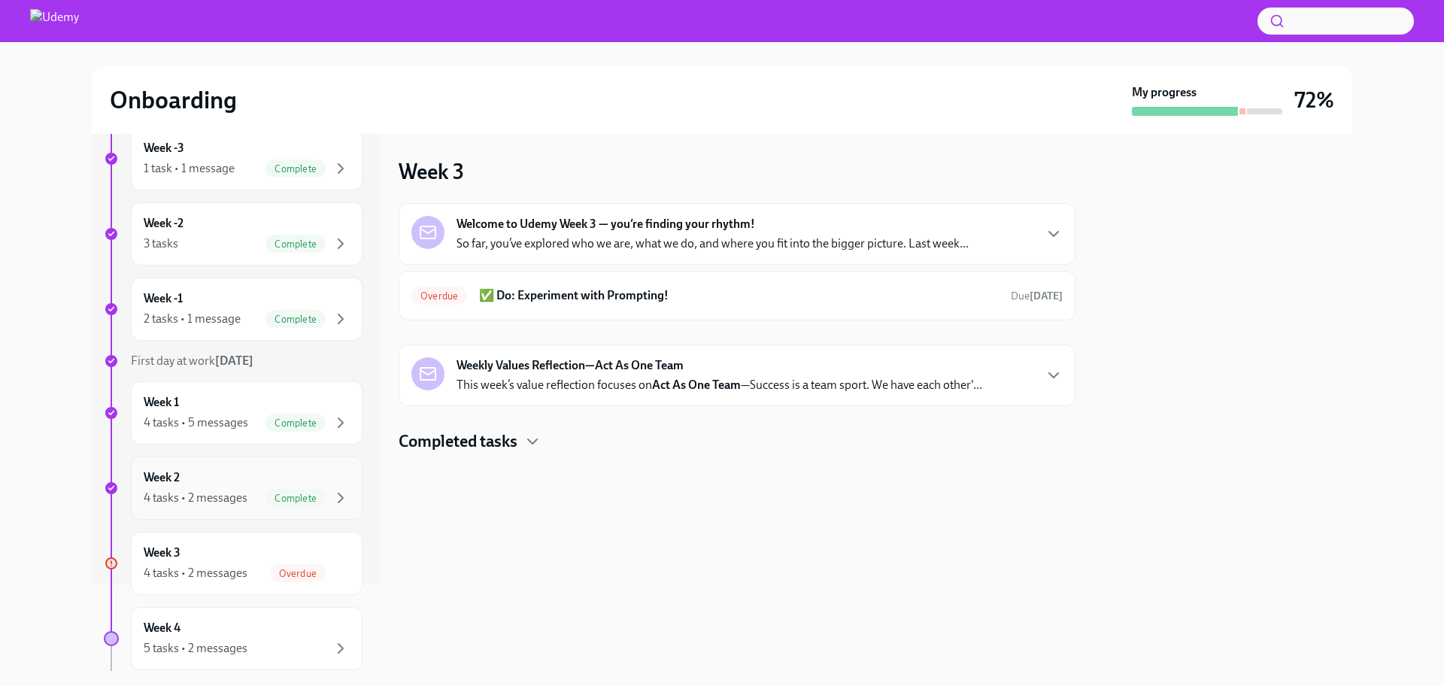
scroll to position [123, 0]
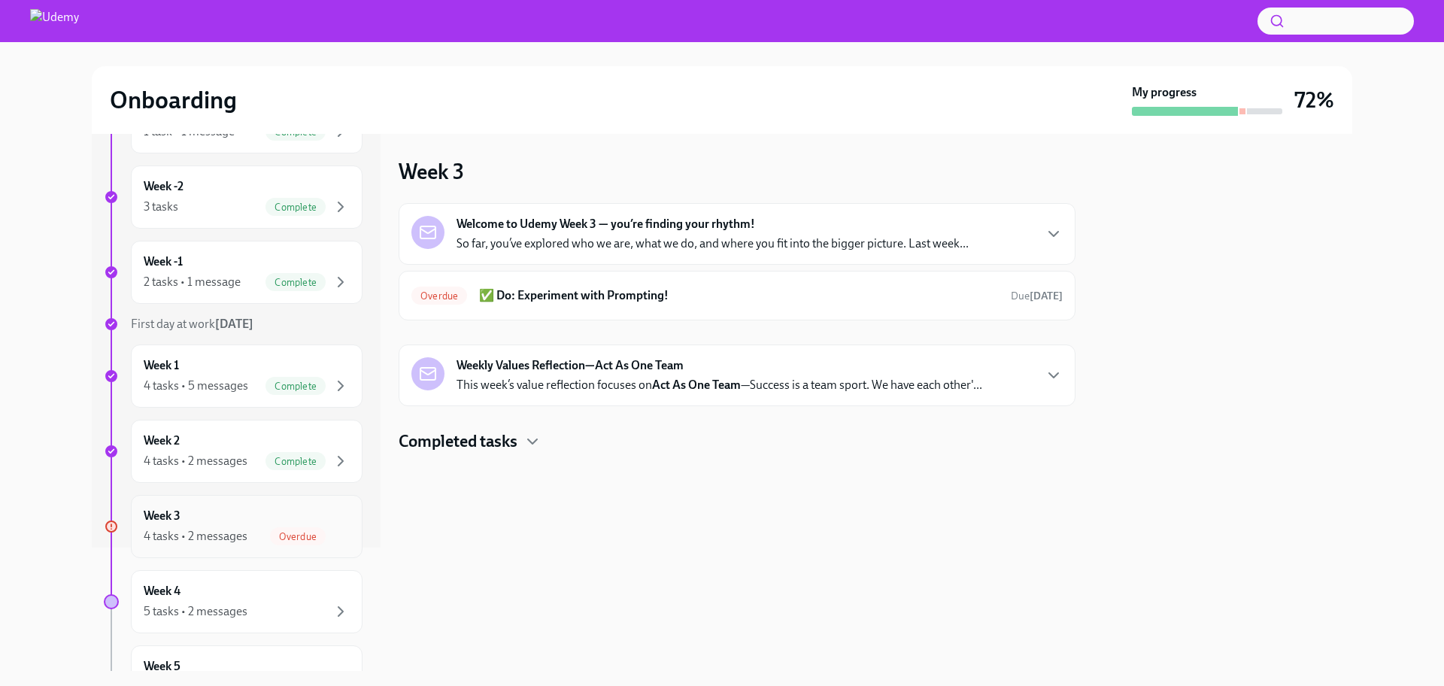
click at [301, 537] on span "Overdue" at bounding box center [298, 536] width 56 height 11
click at [612, 288] on h6 "✅ Do: Experiment with Prompting!" at bounding box center [739, 295] width 520 height 17
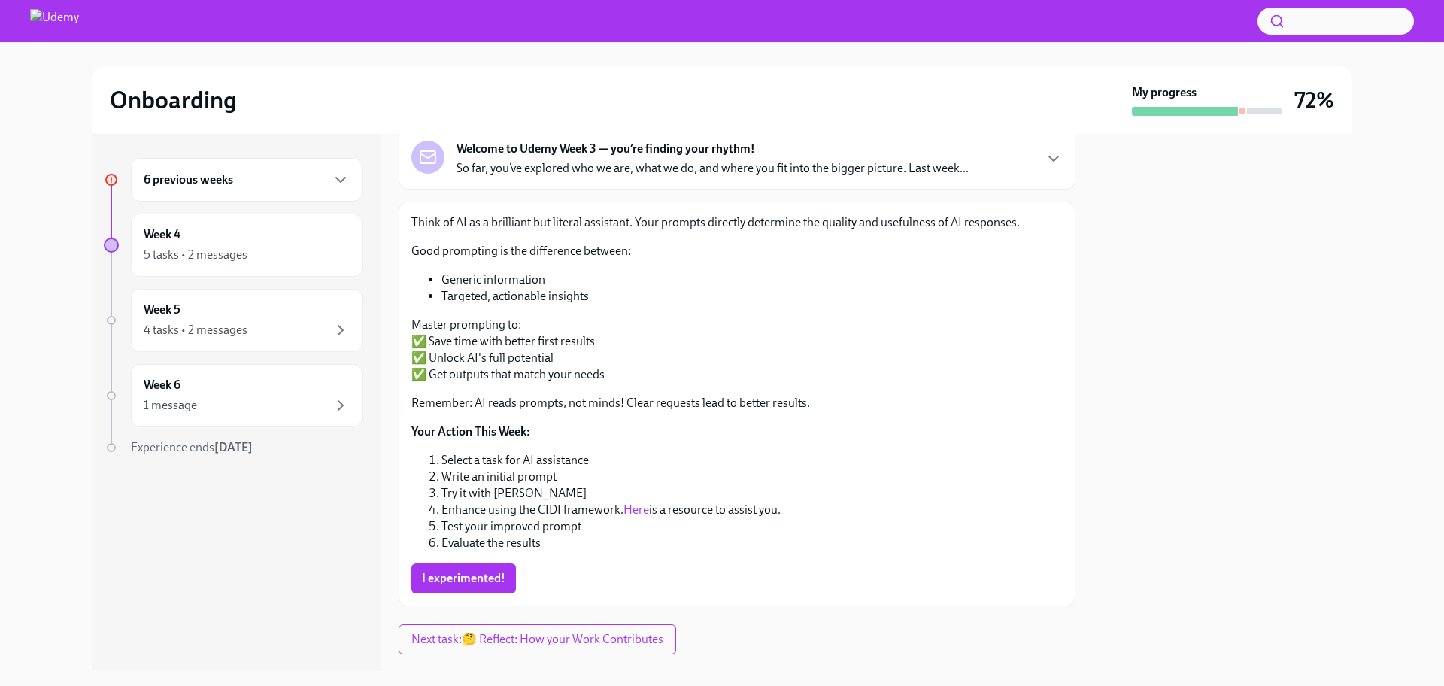
scroll to position [99, 0]
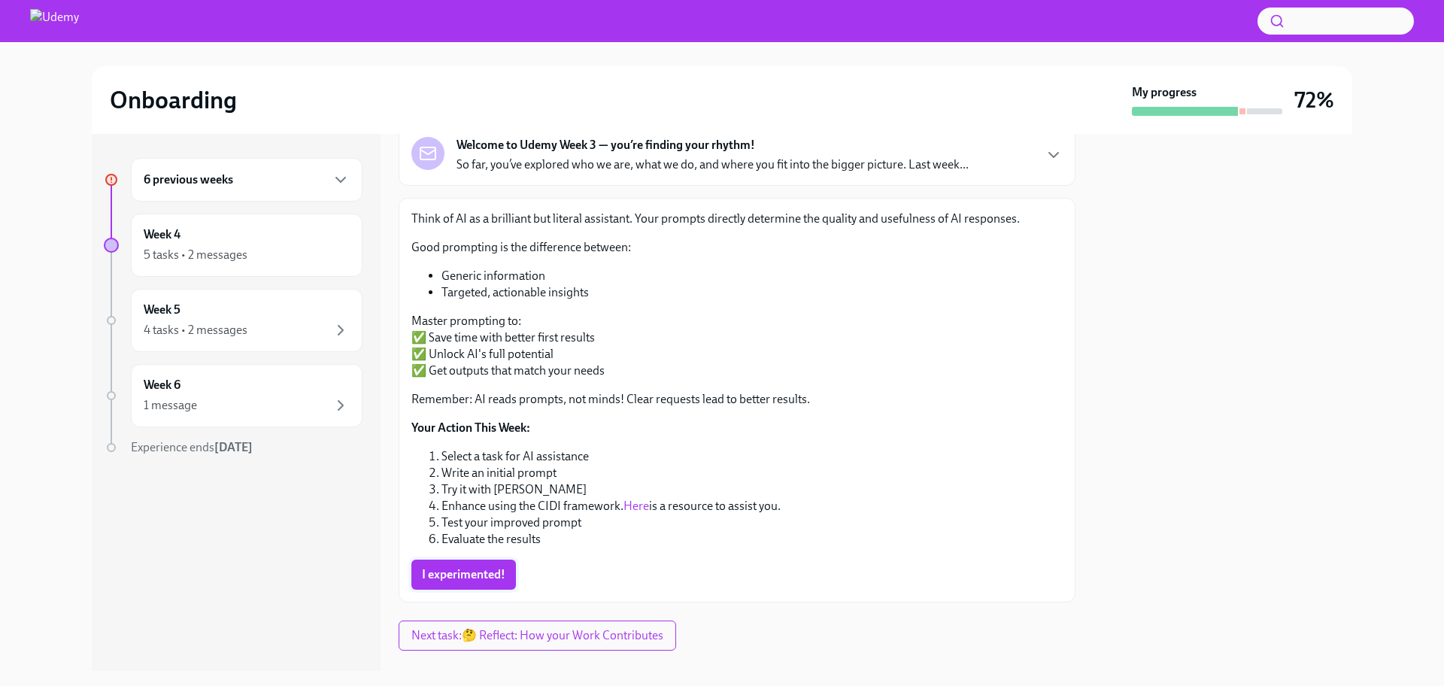
click at [490, 574] on span "I experimented!" at bounding box center [463, 574] width 83 height 15
